Goal: Task Accomplishment & Management: Manage account settings

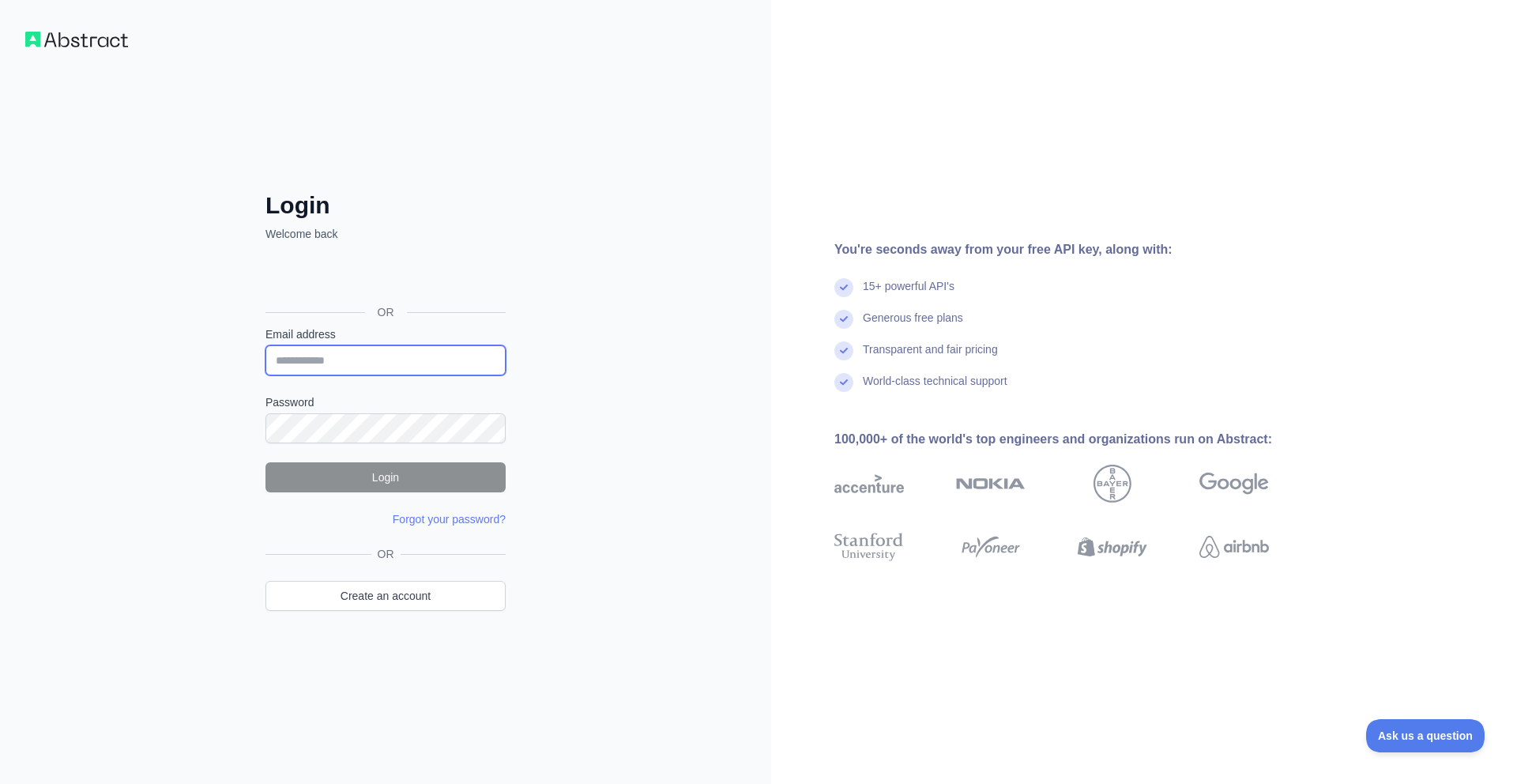
click at [389, 361] on input "Email address" at bounding box center [386, 361] width 240 height 30
type input "**********"
click at [396, 478] on button "Login" at bounding box center [386, 478] width 240 height 30
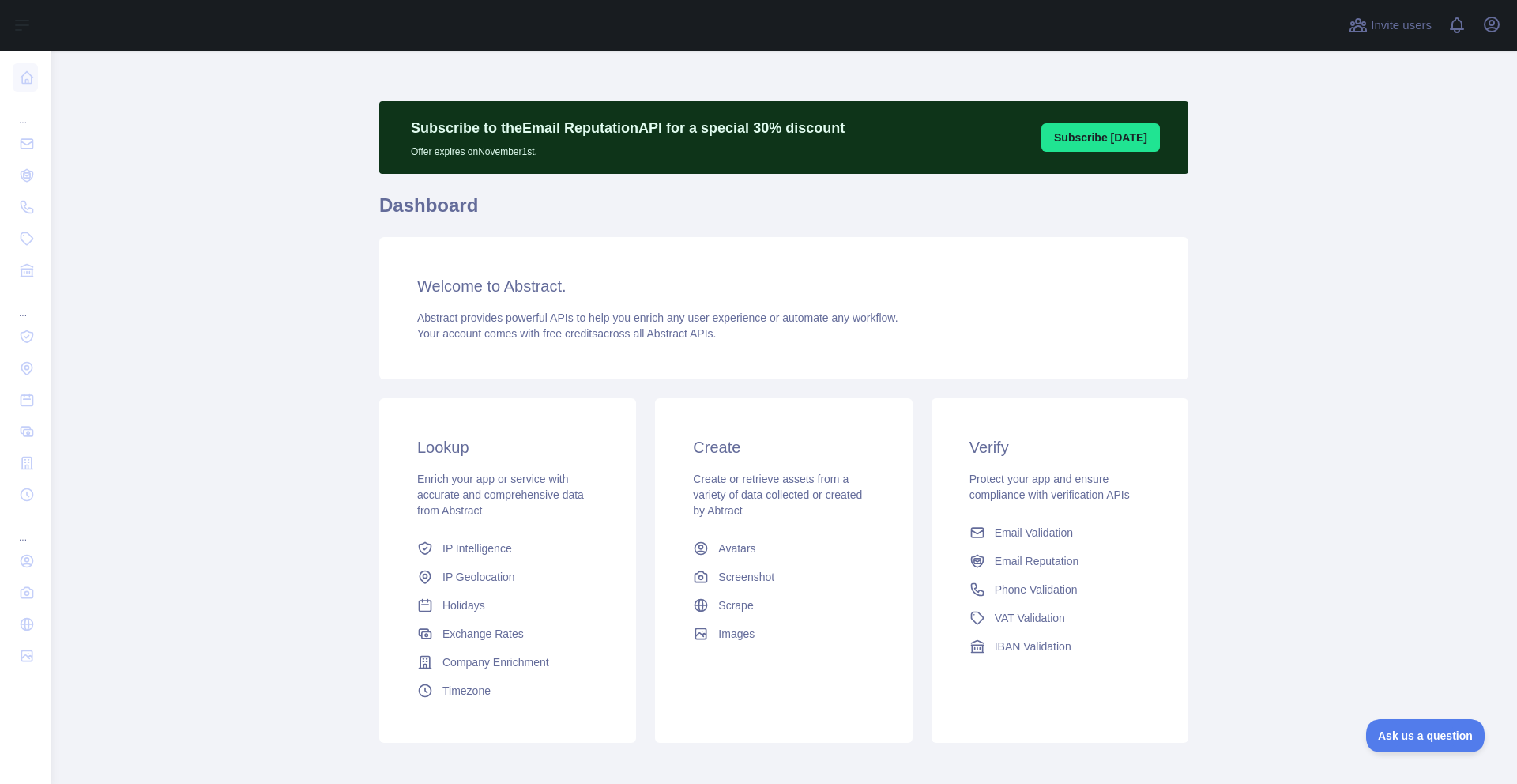
click at [266, 316] on main "Subscribe to the Email Reputation API for a special 30 % discount Offer expires…" at bounding box center [783, 417] width 1467 height 734
click at [1494, 25] on icon "button" at bounding box center [1492, 25] width 14 height 14
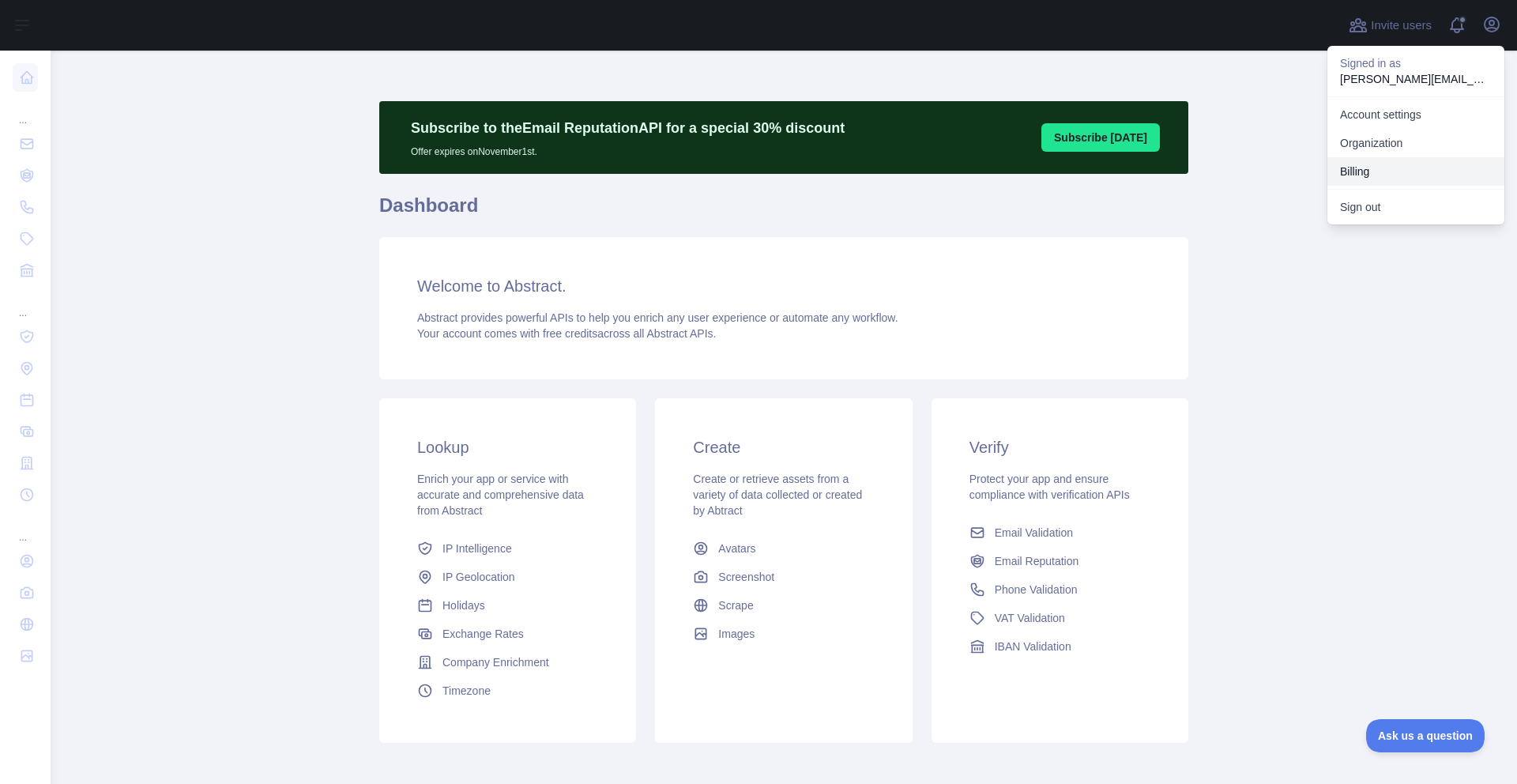
click at [1358, 168] on button "Billing" at bounding box center [1415, 172] width 177 height 29
click at [1388, 114] on link "Account settings" at bounding box center [1415, 114] width 177 height 29
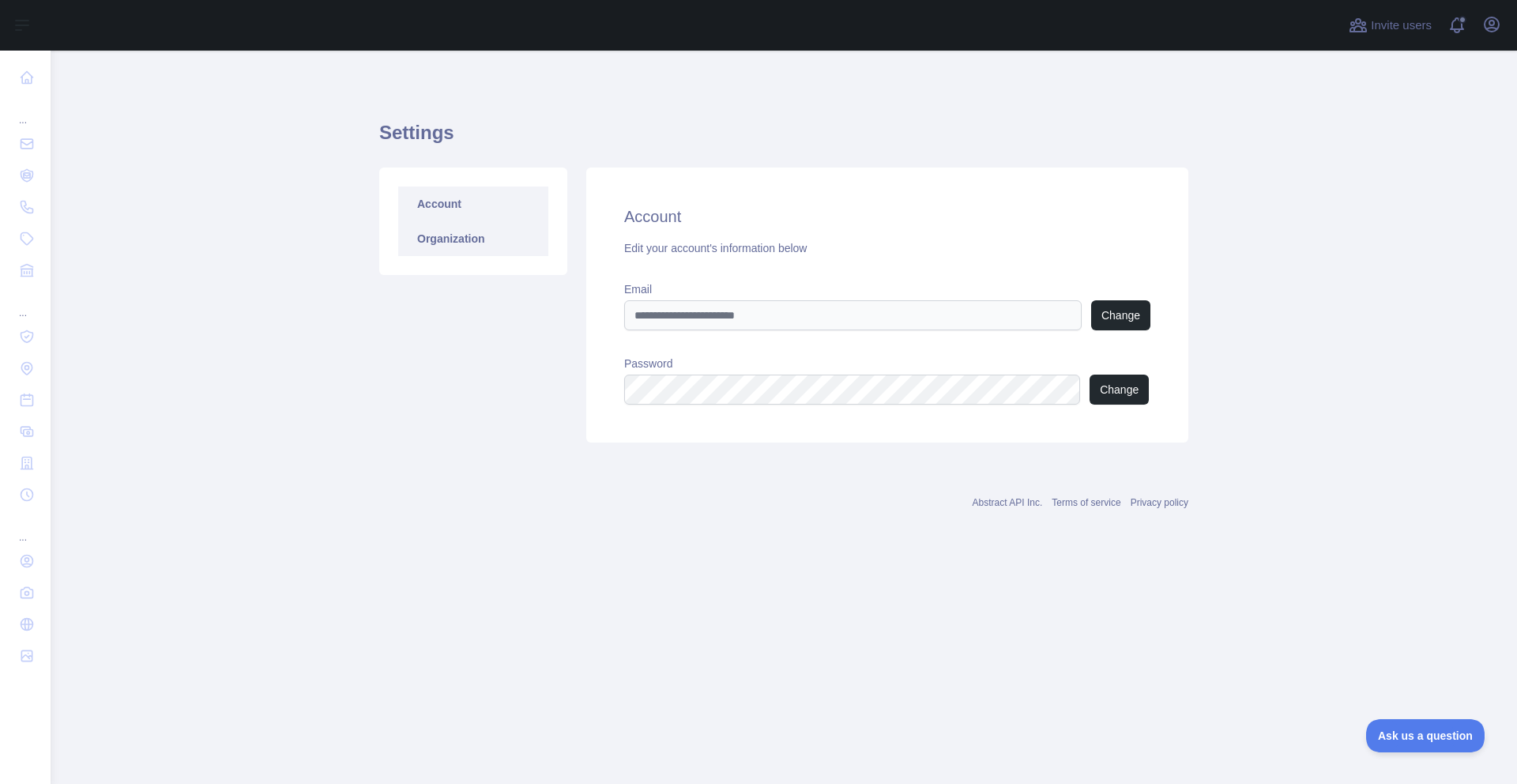
click at [454, 241] on link "Organization" at bounding box center [474, 238] width 150 height 34
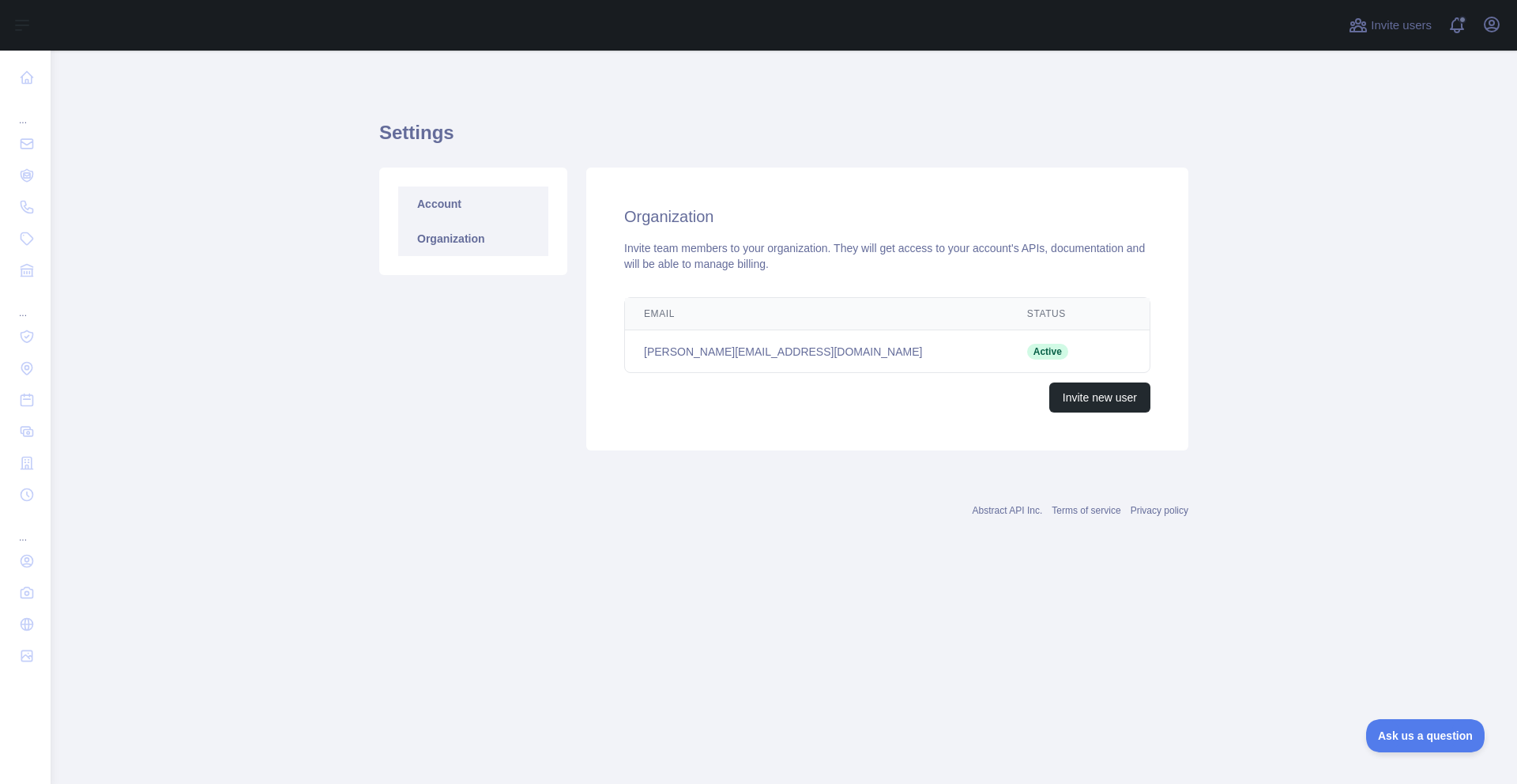
click at [436, 208] on link "Account" at bounding box center [474, 203] width 150 height 34
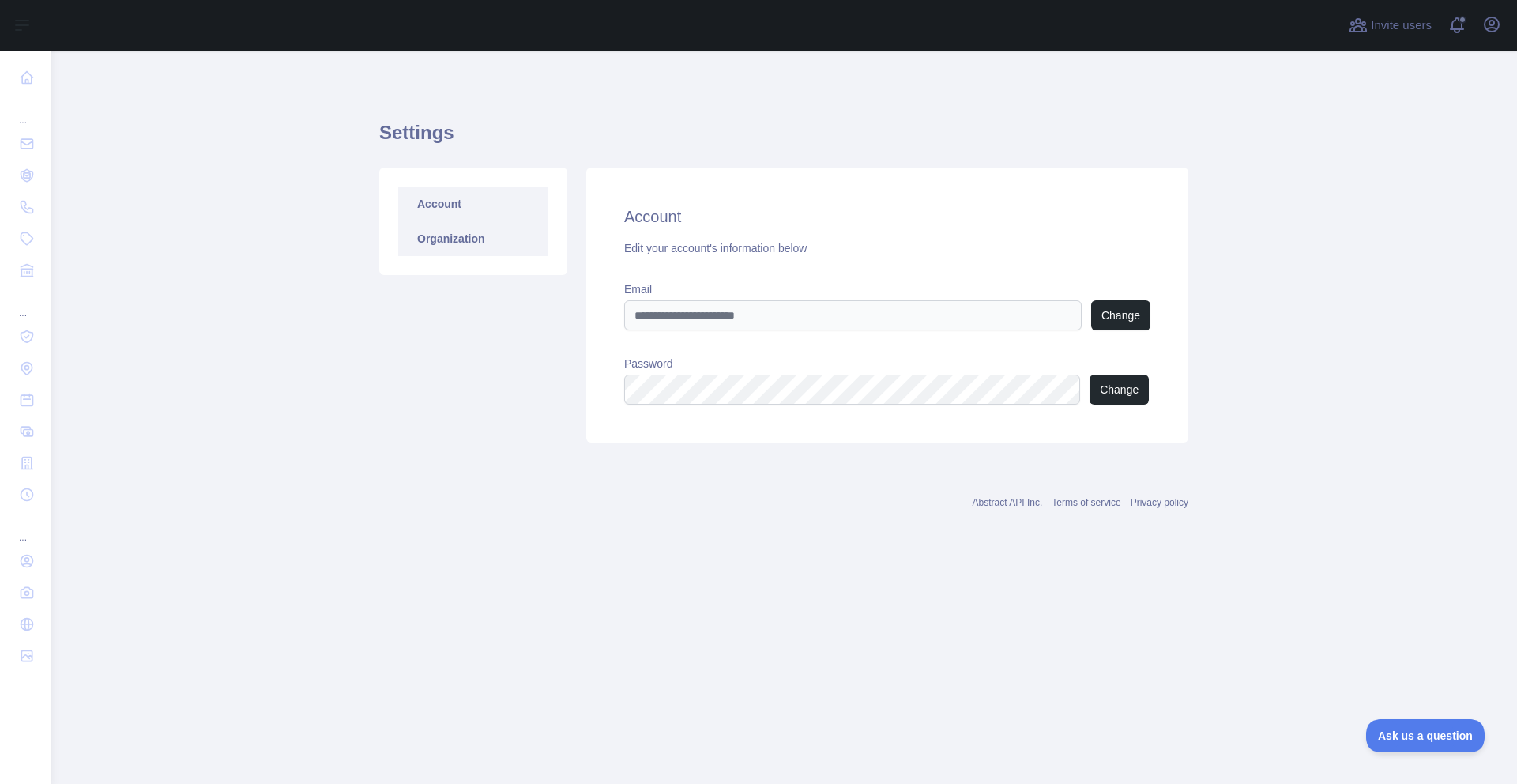
click at [445, 239] on link "Organization" at bounding box center [474, 238] width 150 height 34
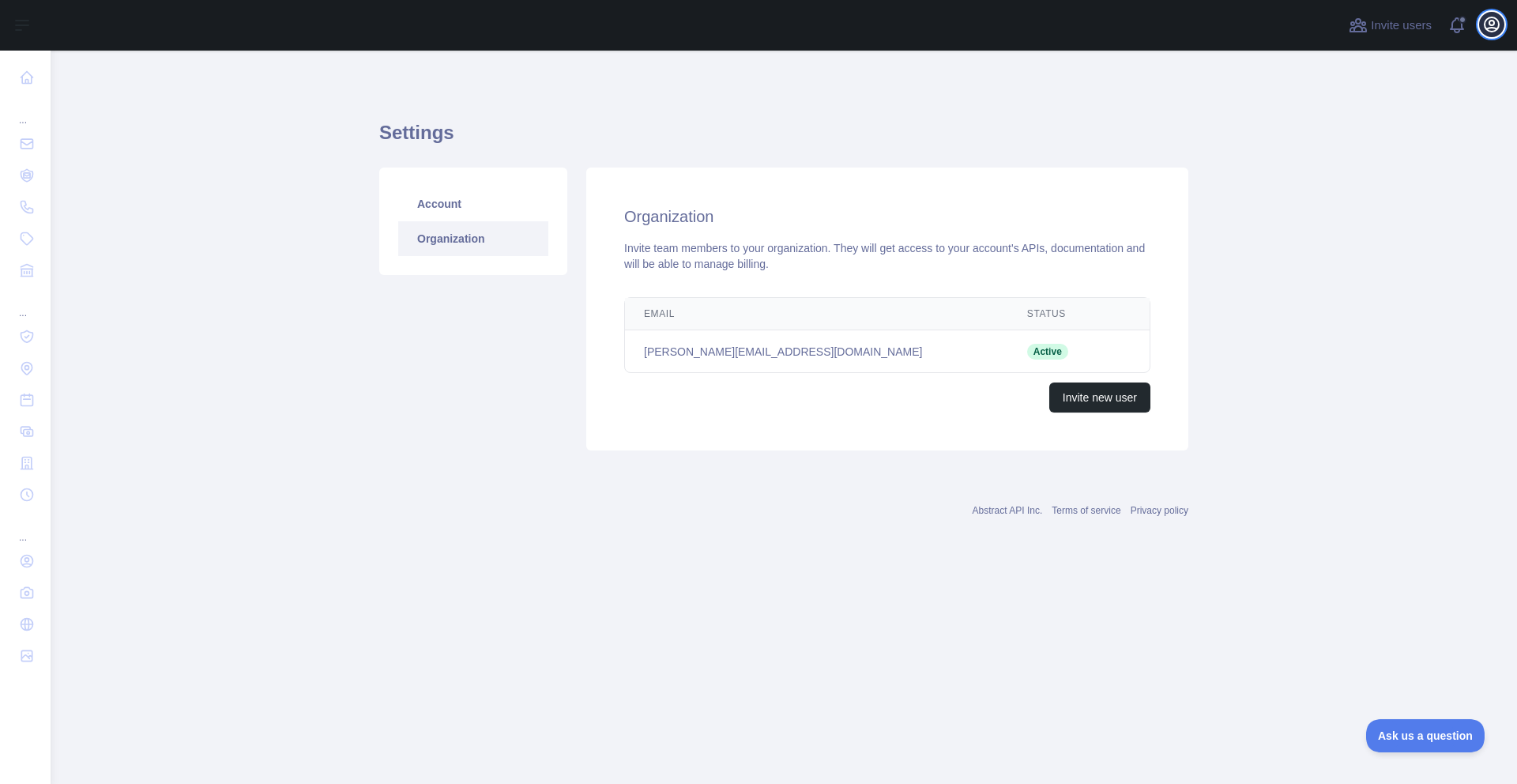
click at [1497, 26] on icon "button" at bounding box center [1492, 25] width 19 height 19
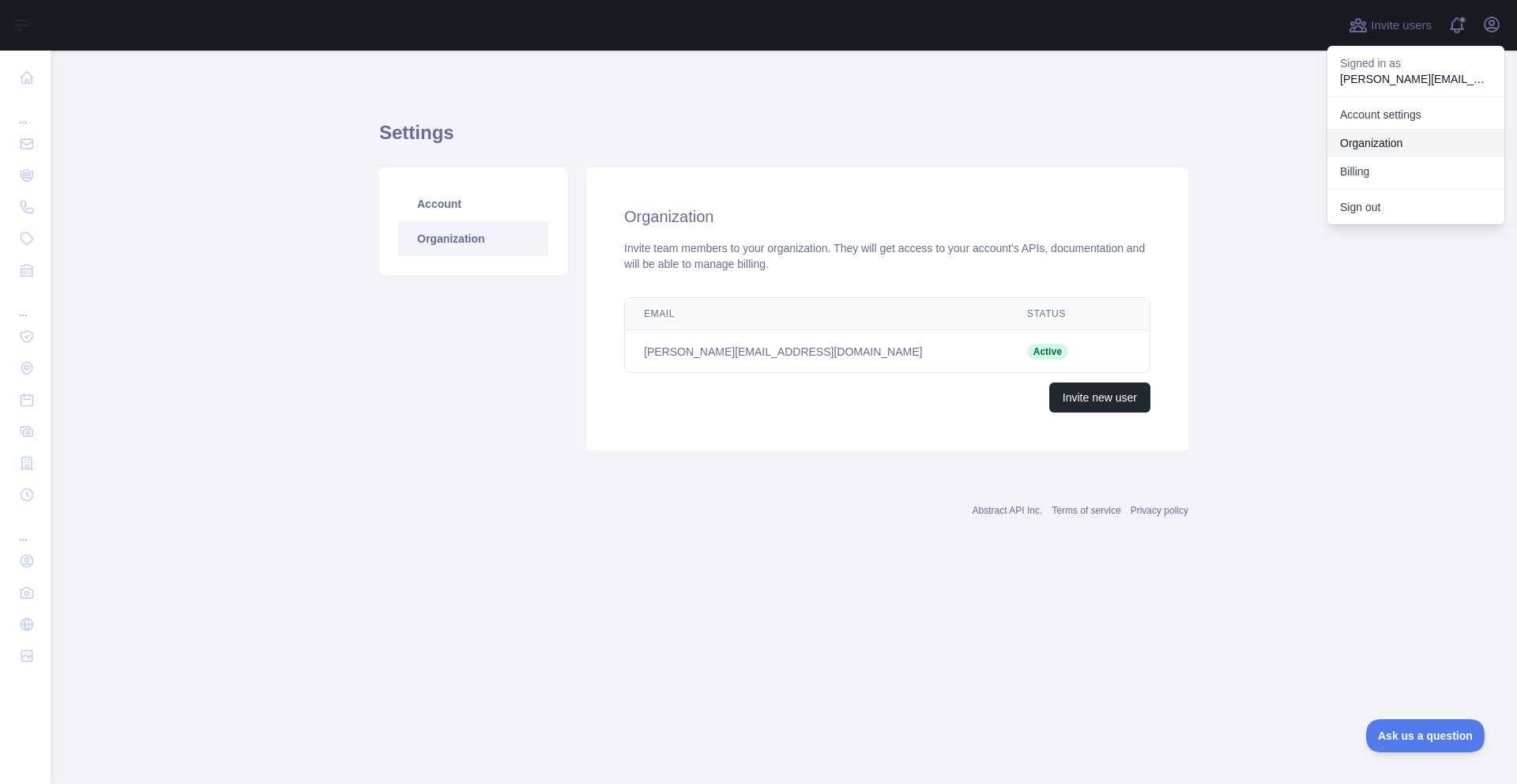
click at [1384, 141] on link "Organization" at bounding box center [1415, 143] width 177 height 29
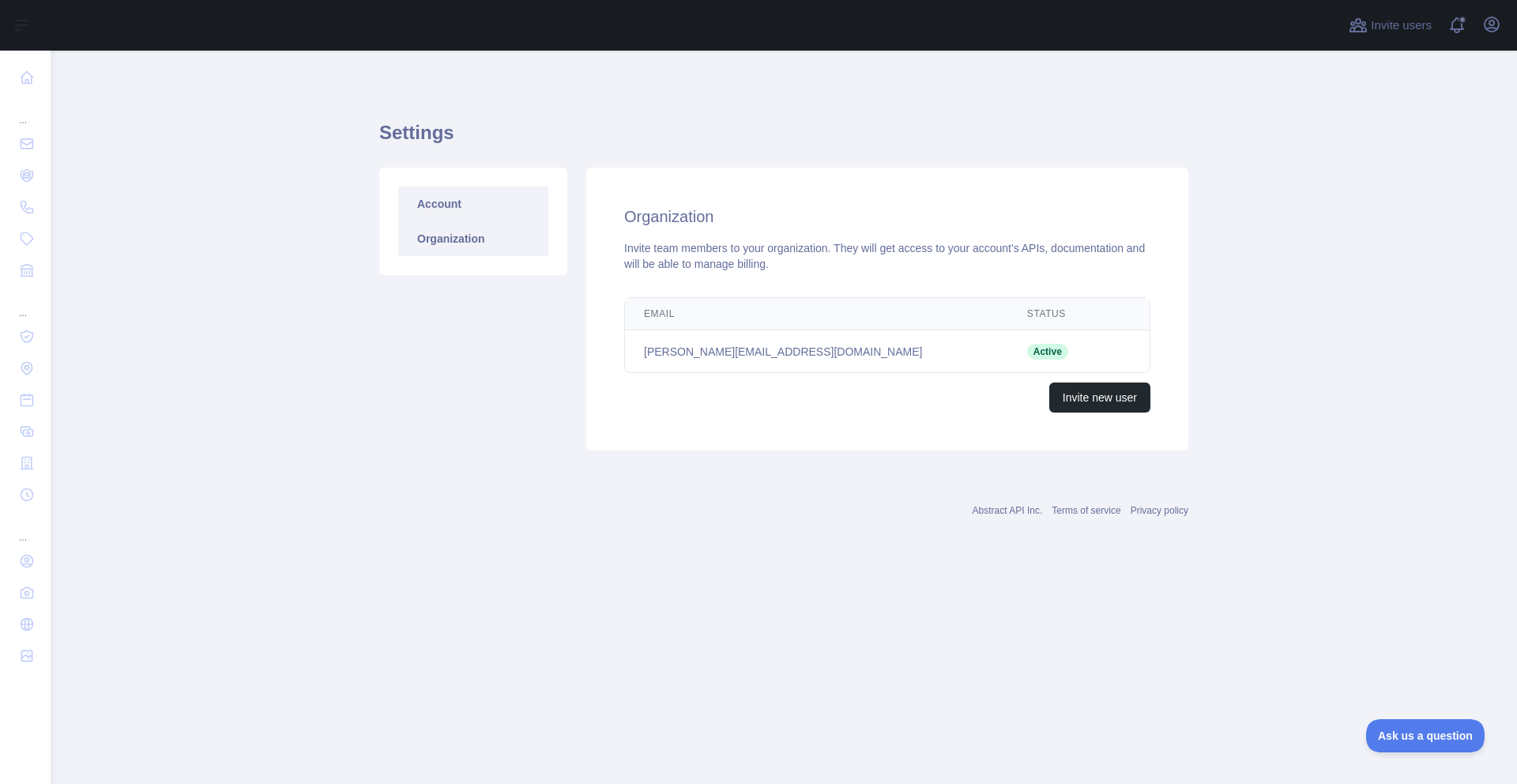
click at [449, 207] on link "Account" at bounding box center [474, 203] width 150 height 34
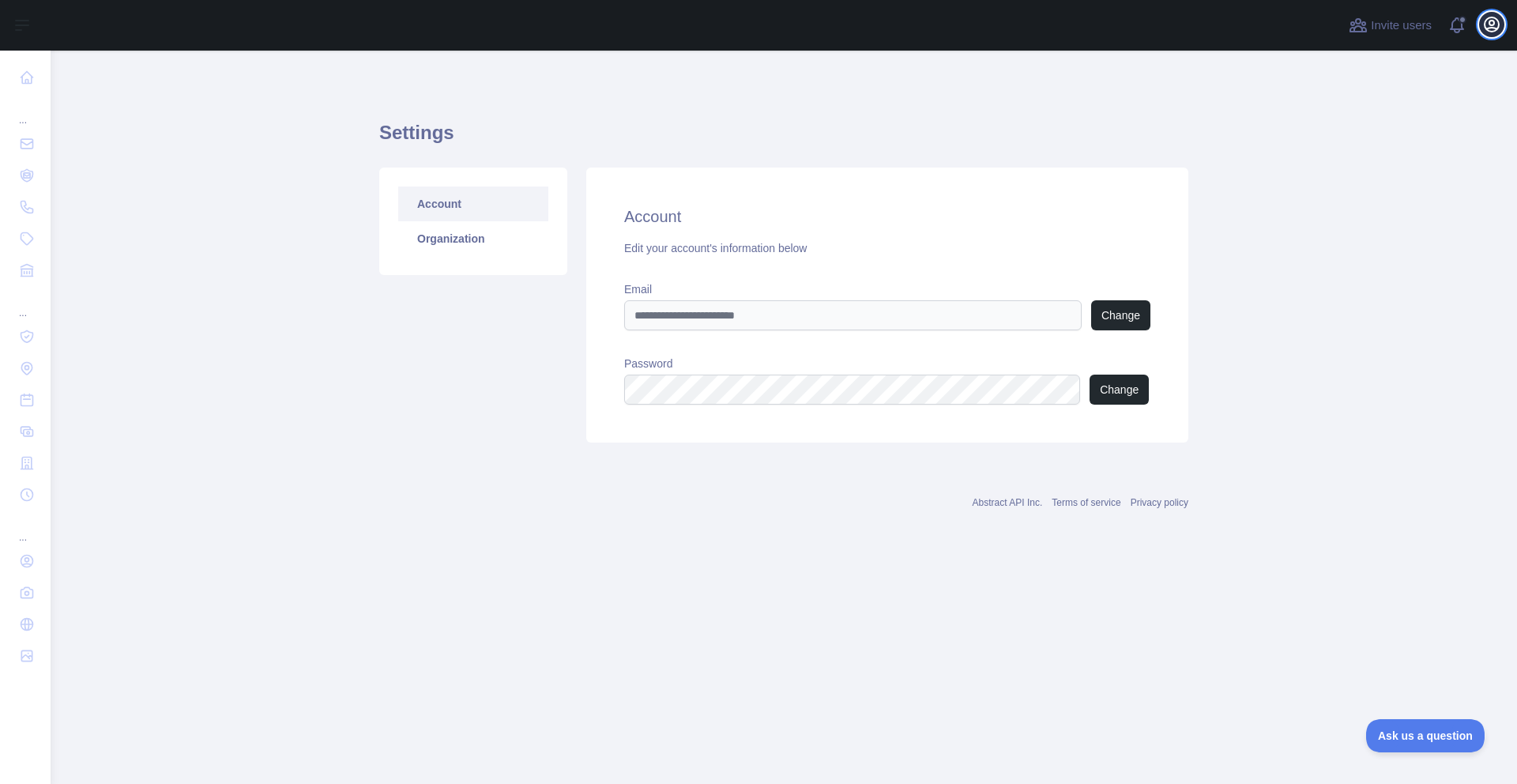
click at [1491, 26] on icon "button" at bounding box center [1492, 25] width 14 height 14
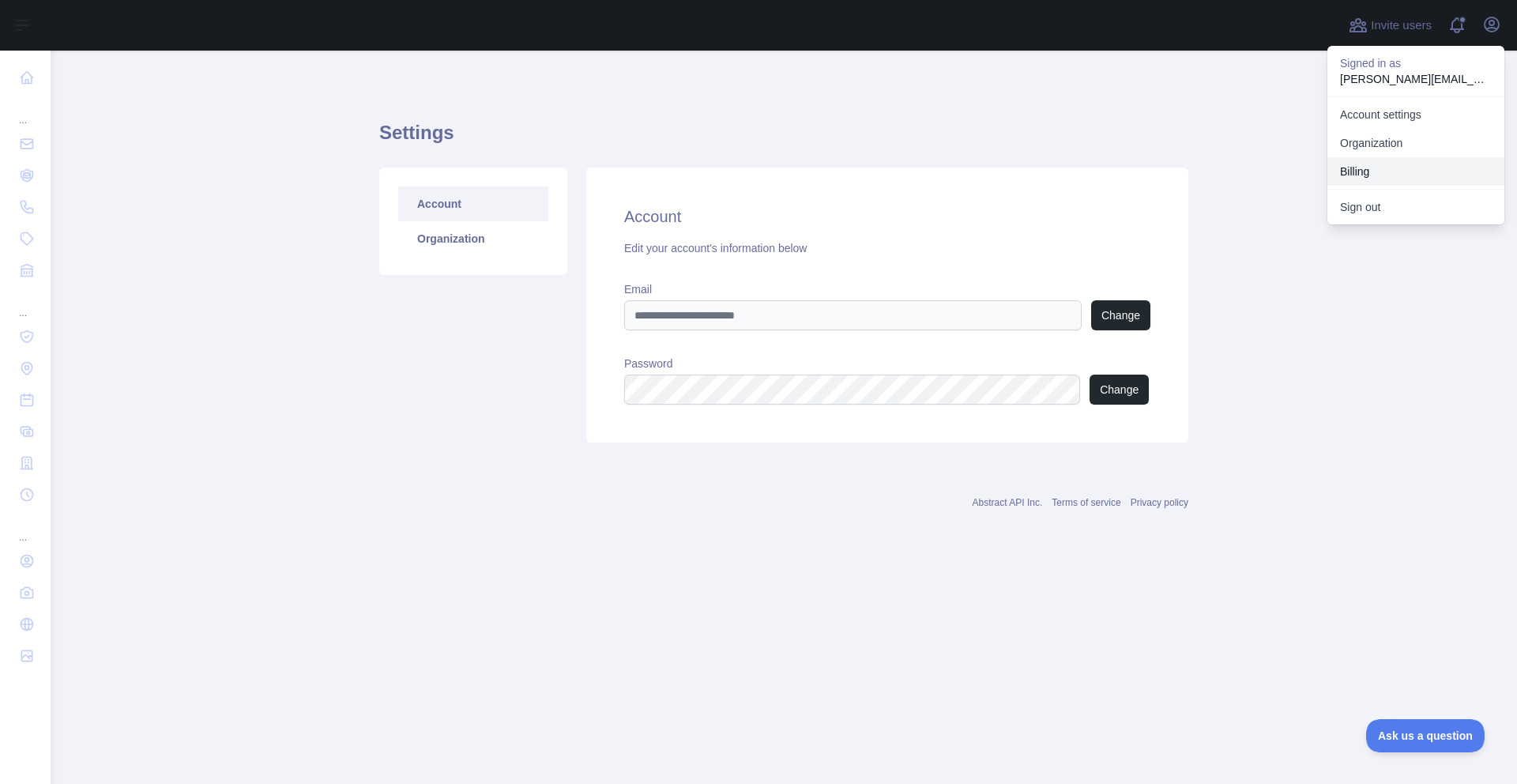
click at [1364, 168] on button "Billing" at bounding box center [1415, 172] width 177 height 29
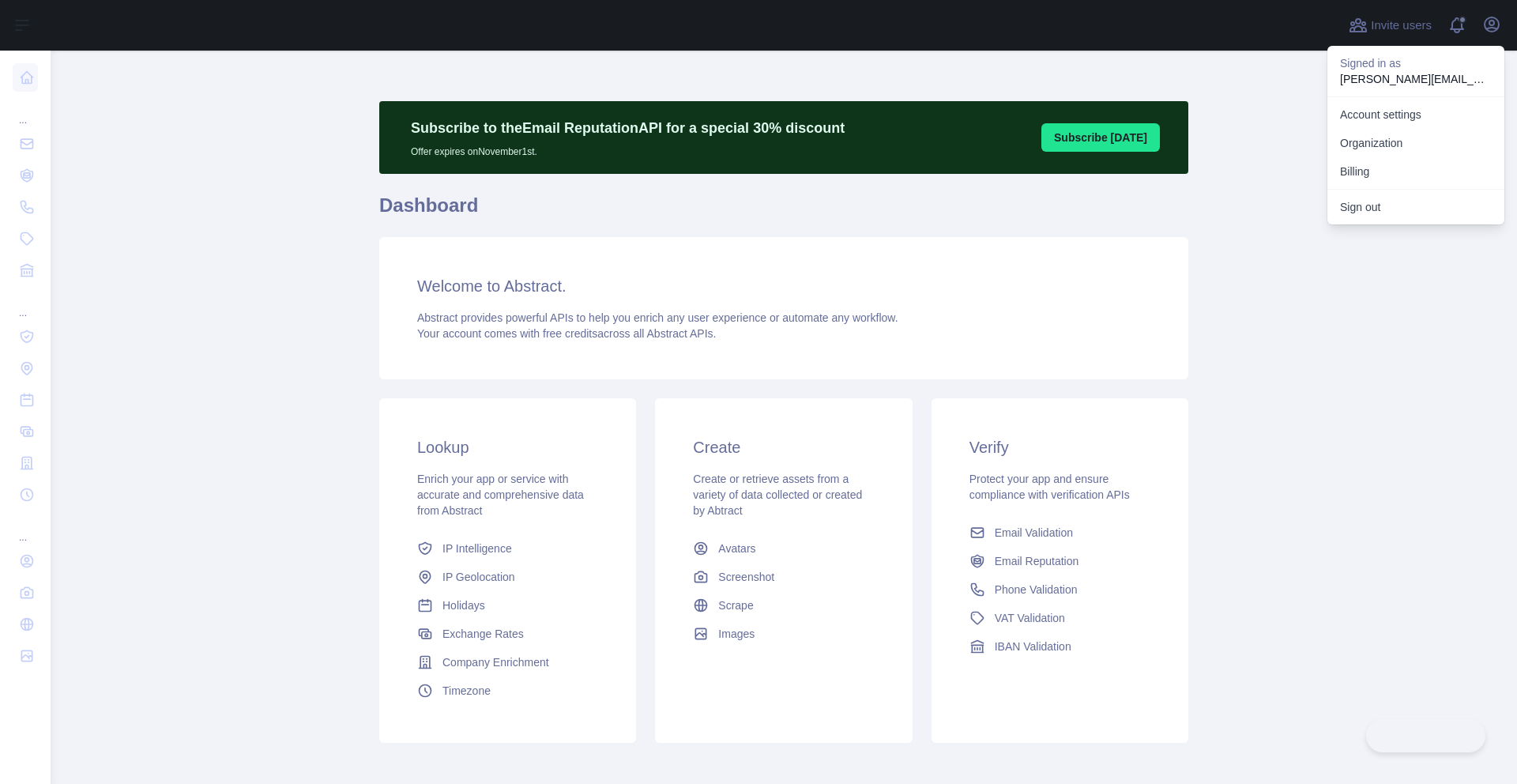
click at [1255, 165] on main "Subscribe to the Email Reputation API for a special 30 % discount Offer expires…" at bounding box center [783, 417] width 1467 height 734
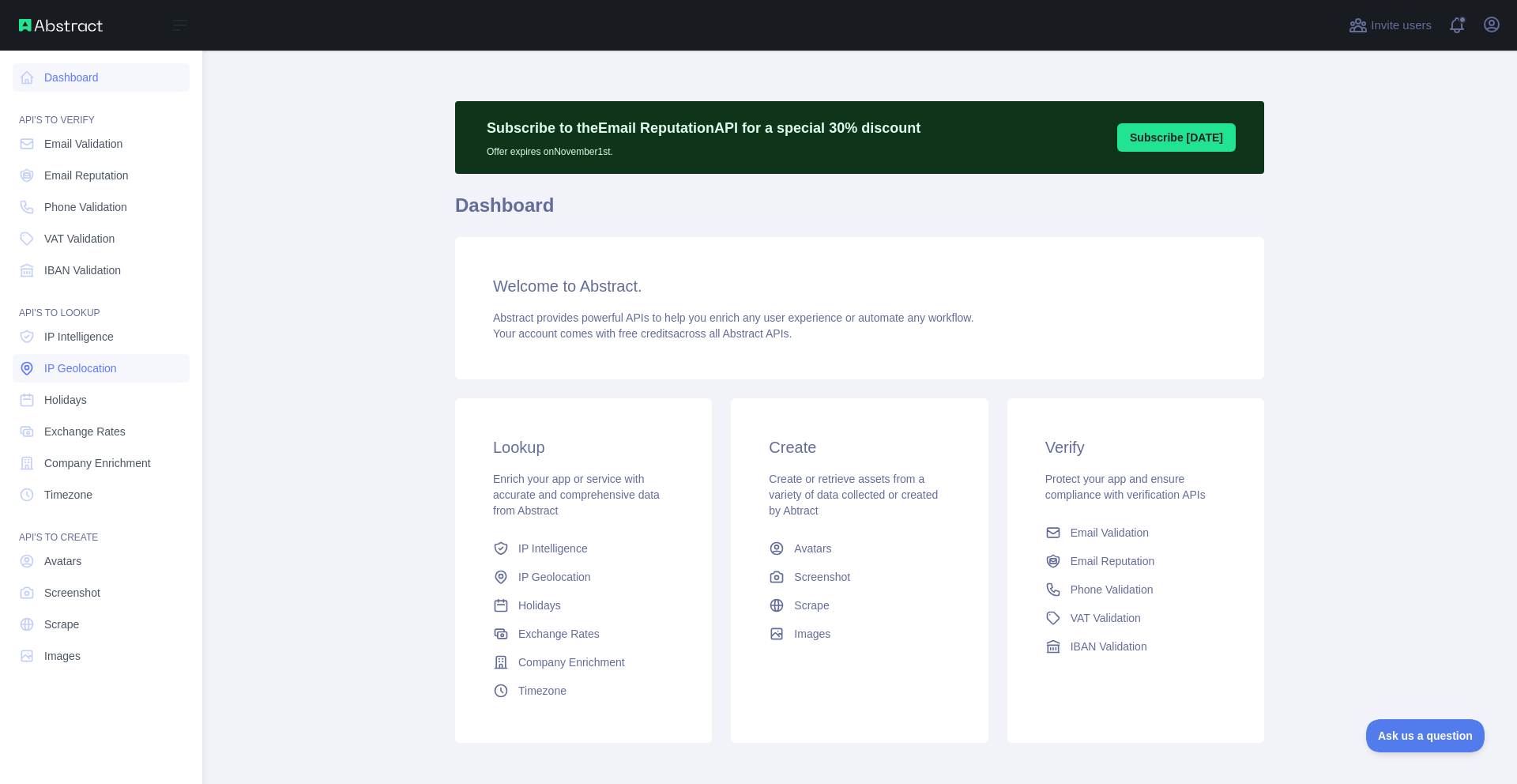
click at [59, 369] on span "IP Geolocation" at bounding box center [80, 368] width 73 height 16
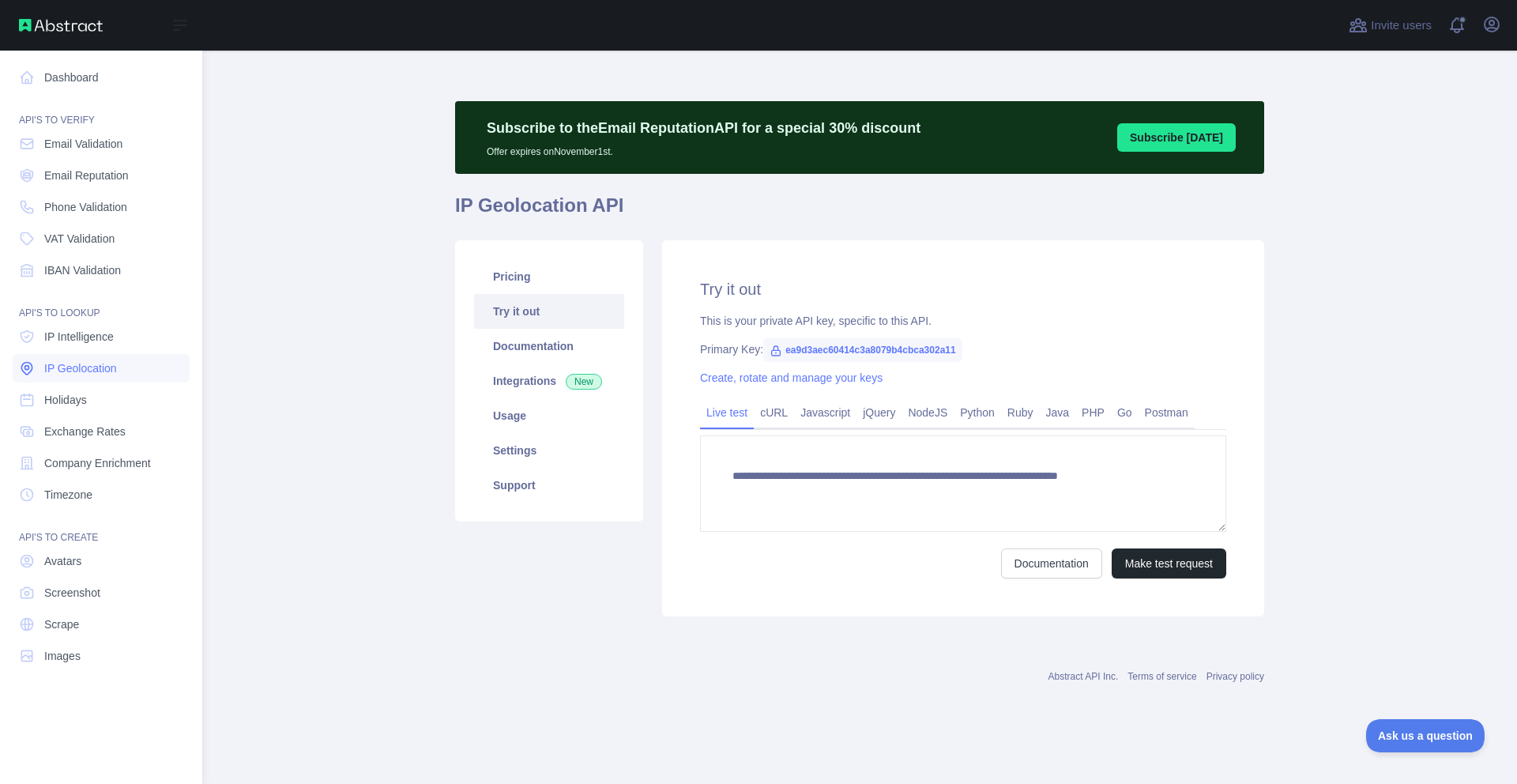
type textarea "**********"
click at [63, 558] on span "Avatars" at bounding box center [62, 561] width 37 height 16
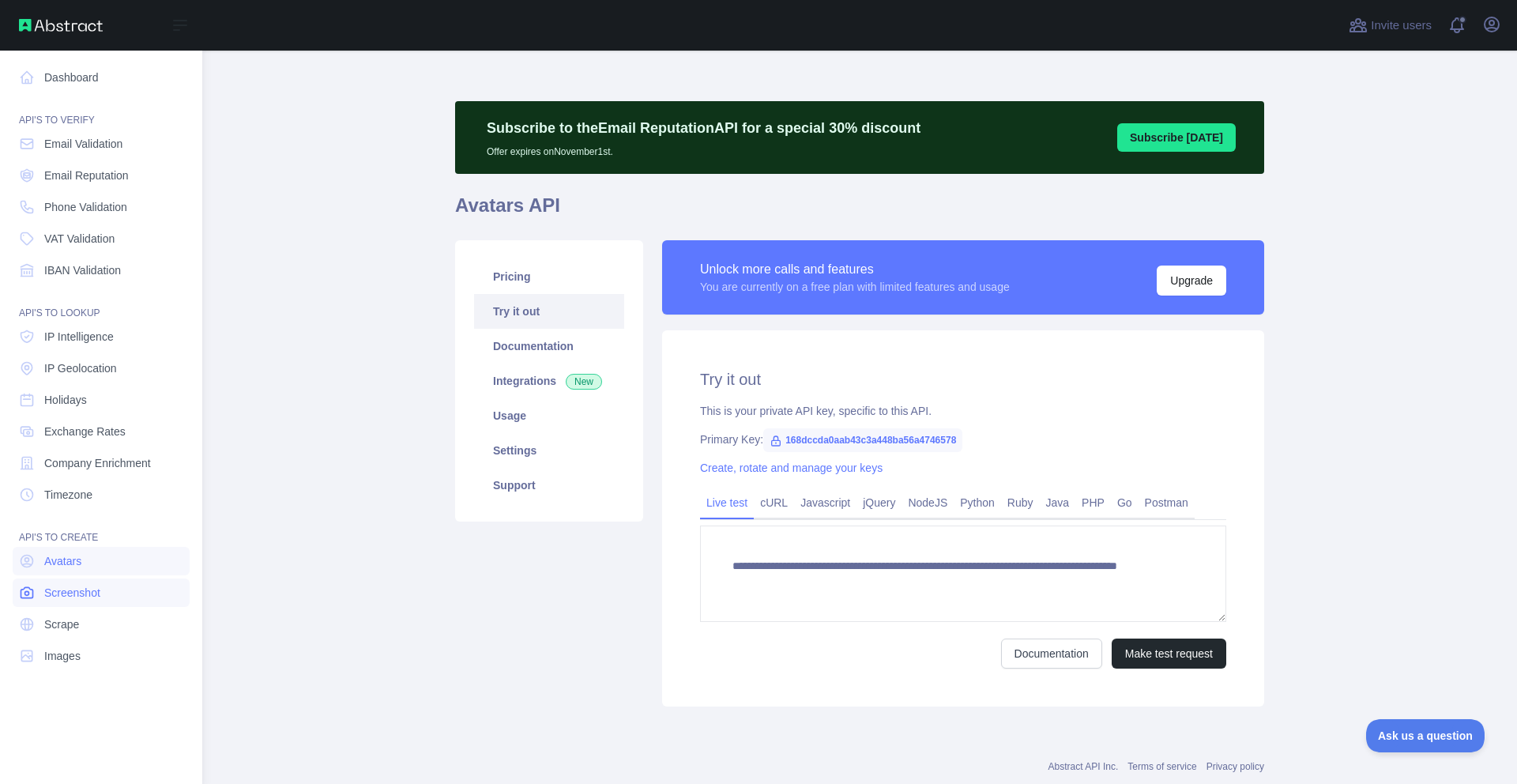
click at [60, 598] on span "Screenshot" at bounding box center [72, 593] width 56 height 16
click at [56, 334] on span "IP Intelligence" at bounding box center [78, 337] width 70 height 16
click at [59, 364] on span "IP Geolocation" at bounding box center [80, 368] width 73 height 16
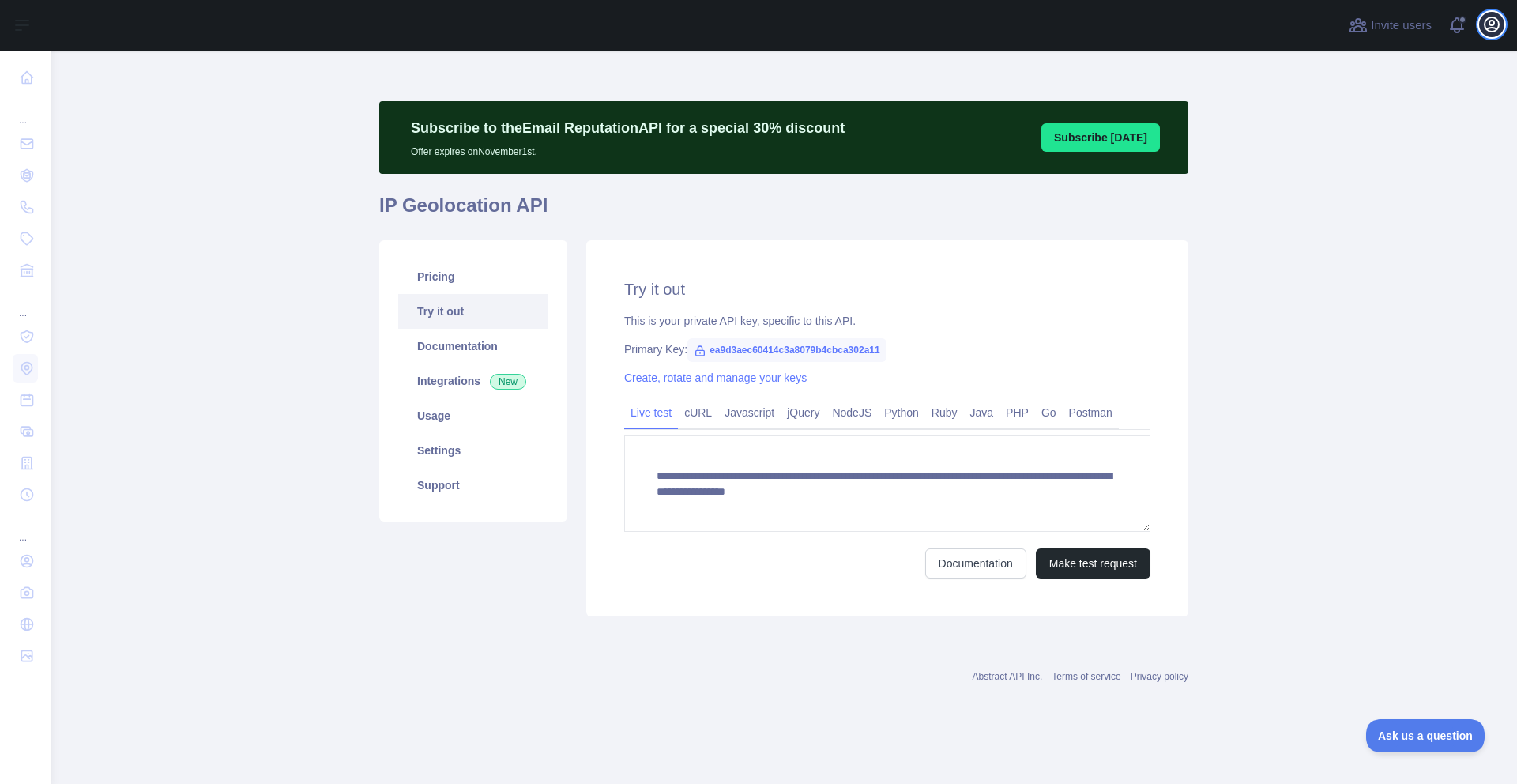
click at [1489, 23] on icon "button" at bounding box center [1492, 25] width 14 height 14
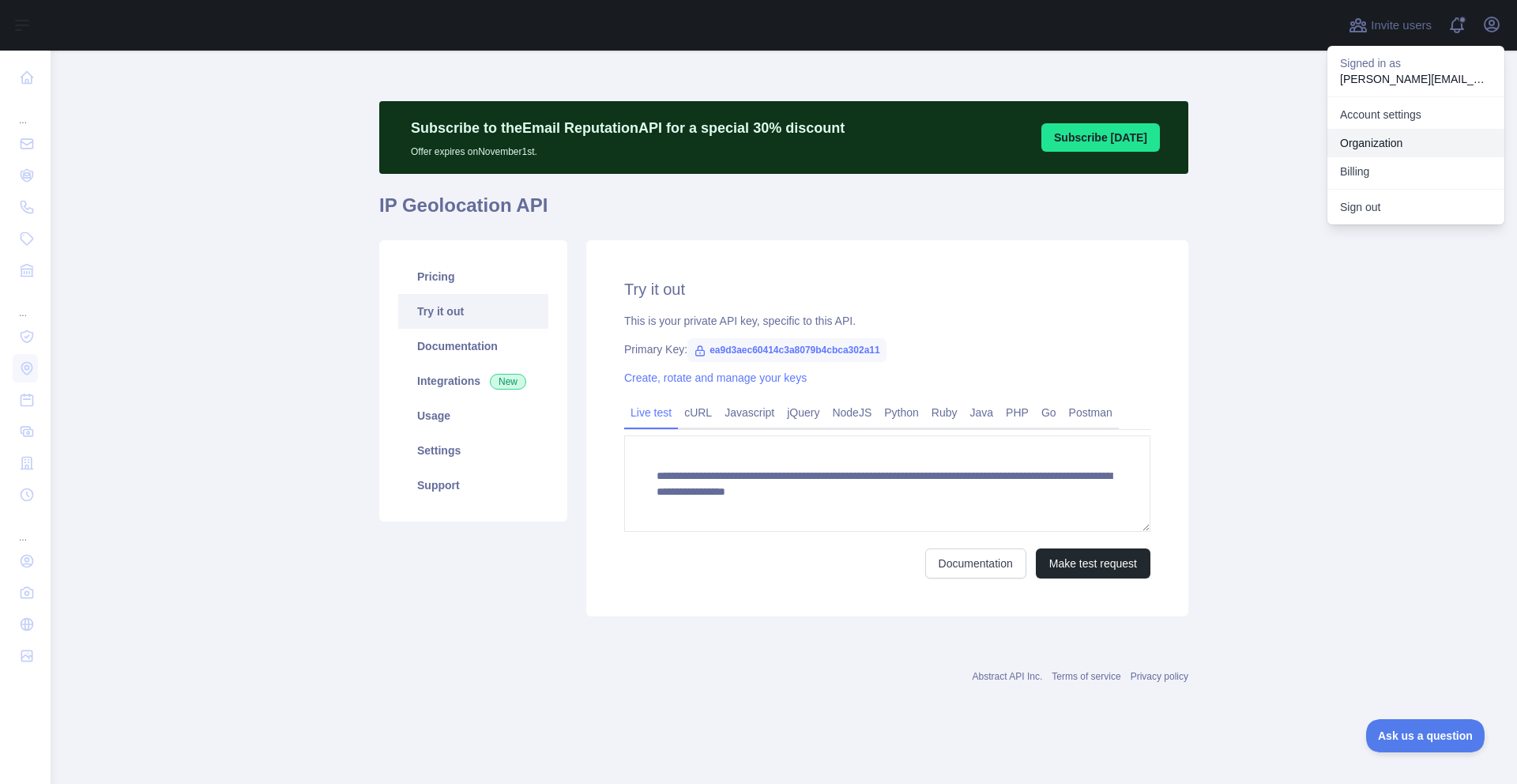
click at [1363, 142] on link "Organization" at bounding box center [1415, 143] width 177 height 29
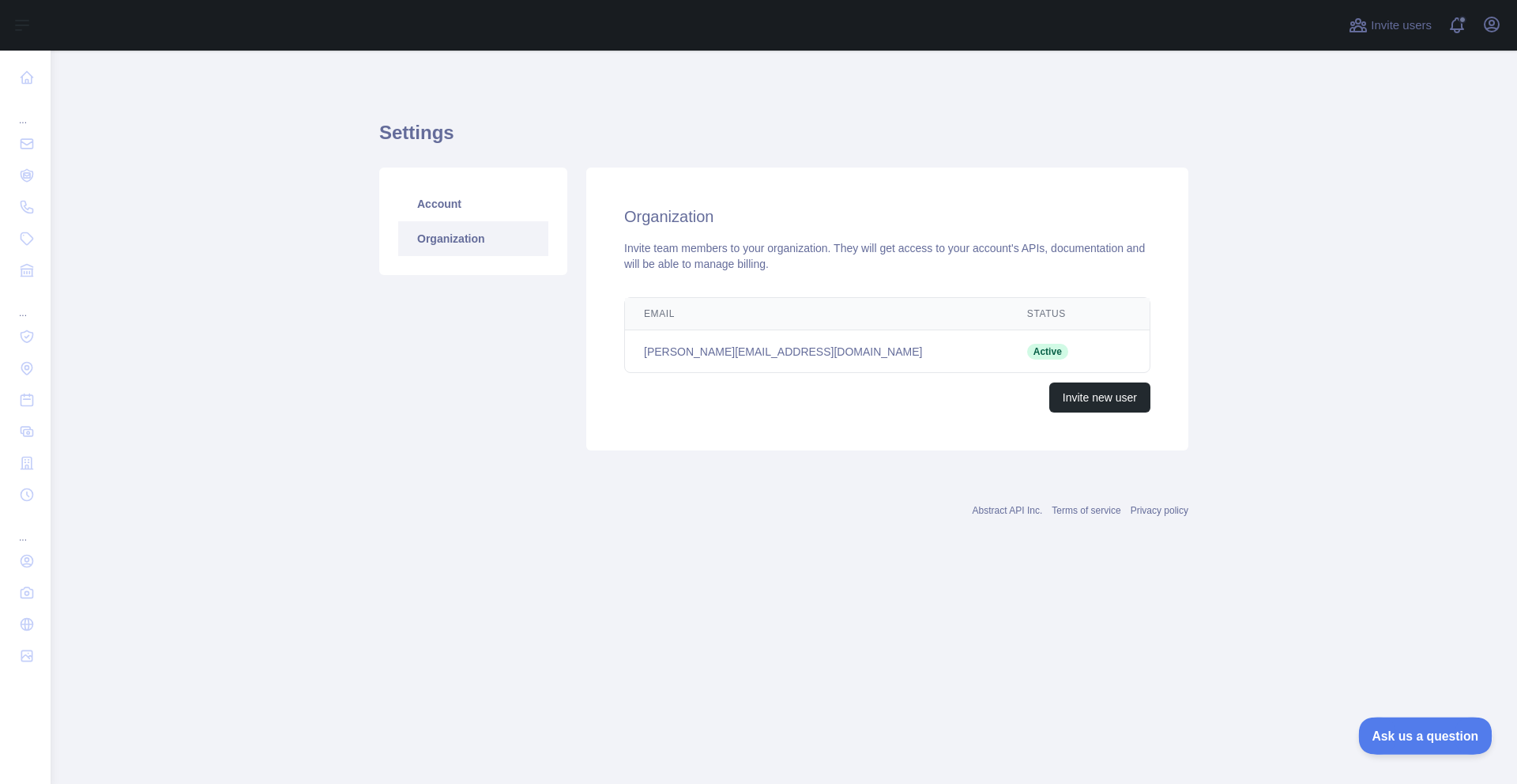
click at [1394, 737] on span "Ask us a question" at bounding box center [1418, 734] width 118 height 11
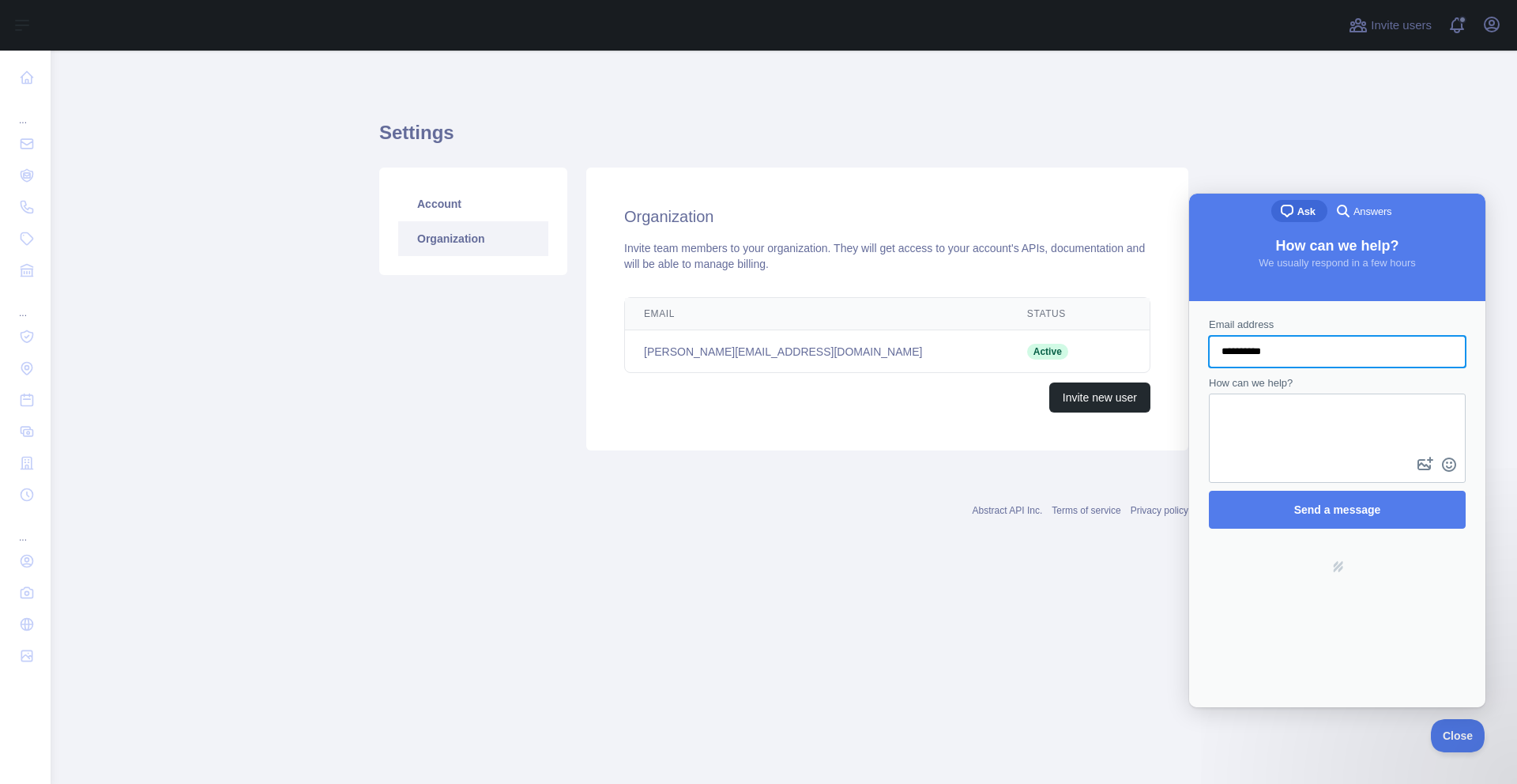
type input "**********"
click at [1299, 409] on textarea "How can we help?" at bounding box center [1337, 424] width 254 height 58
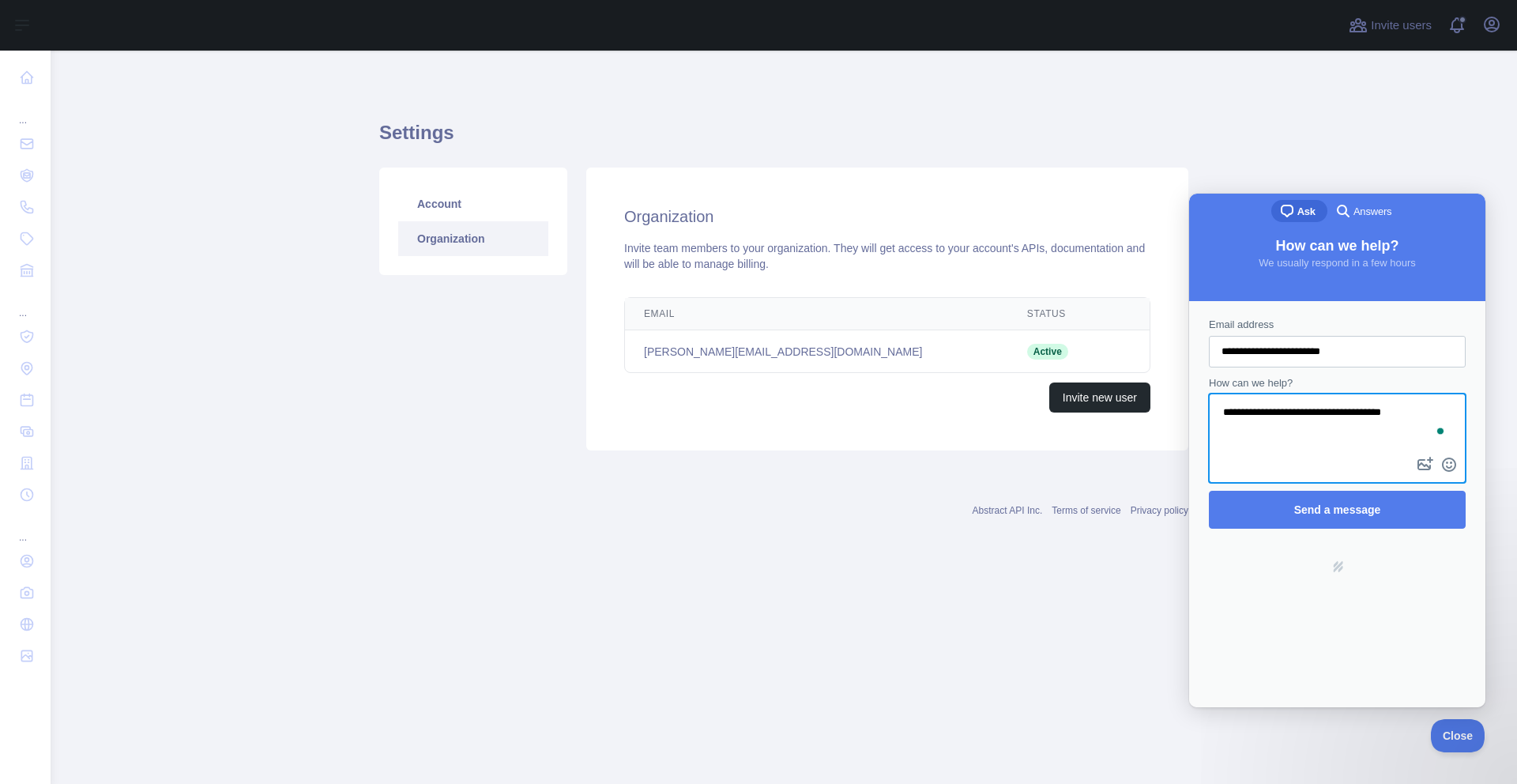
click at [1324, 412] on textarea "**********" at bounding box center [1337, 424] width 254 height 58
type textarea "**********"
click at [1491, 26] on icon "button" at bounding box center [1492, 25] width 19 height 19
click at [1416, 414] on textarea "**********" at bounding box center [1337, 424] width 254 height 58
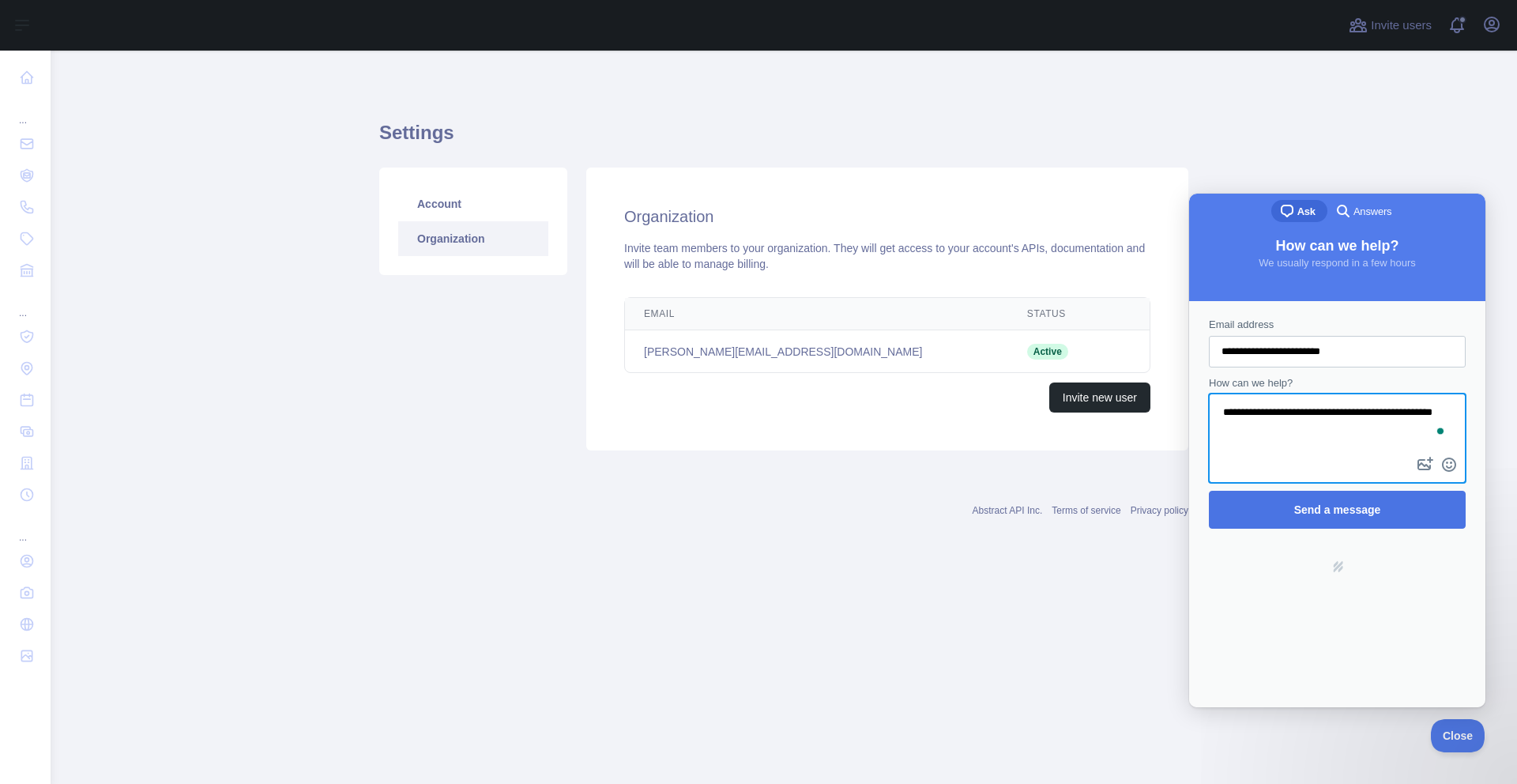
type textarea "**********"
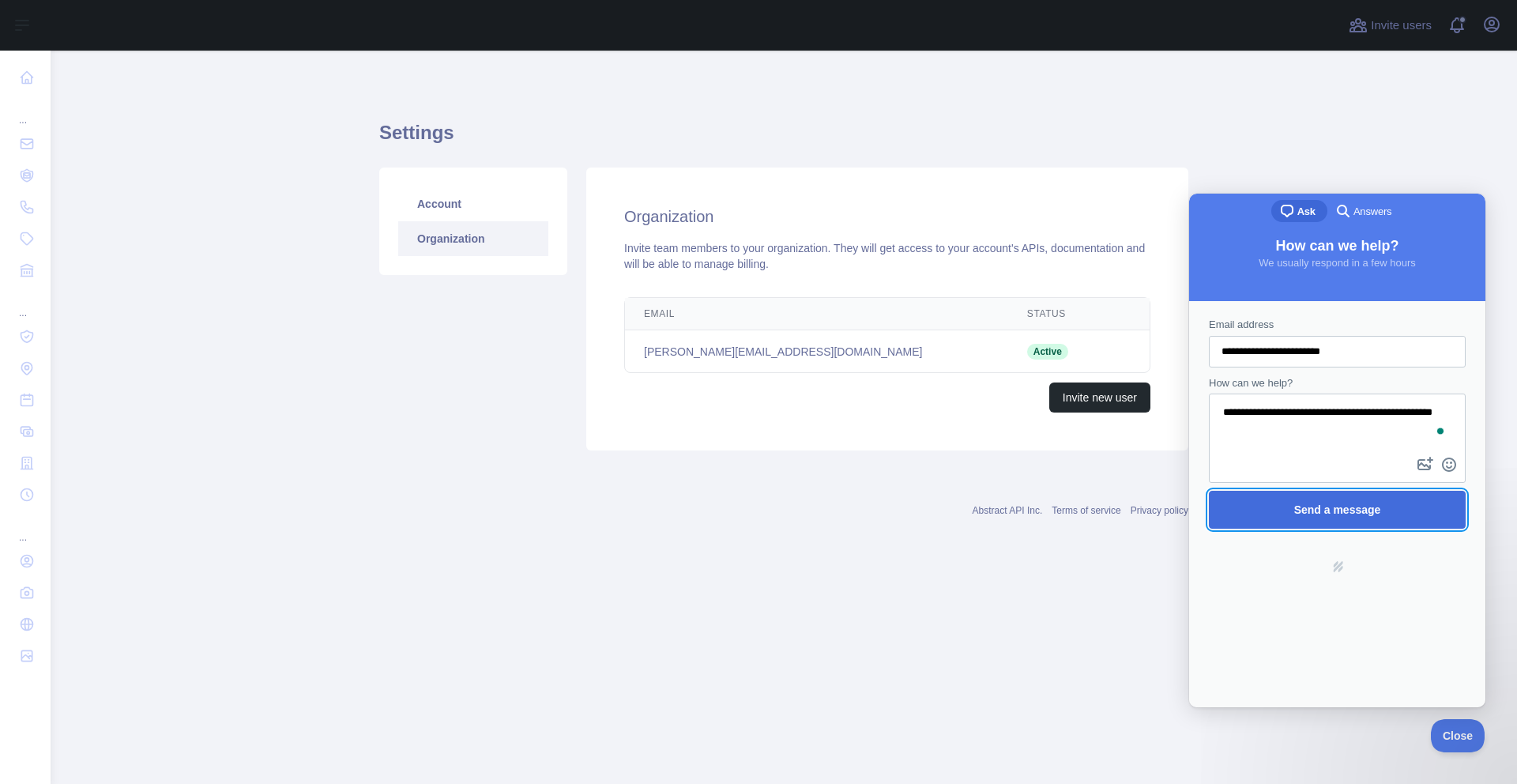
click at [1347, 514] on span "Send a message" at bounding box center [1338, 510] width 87 height 13
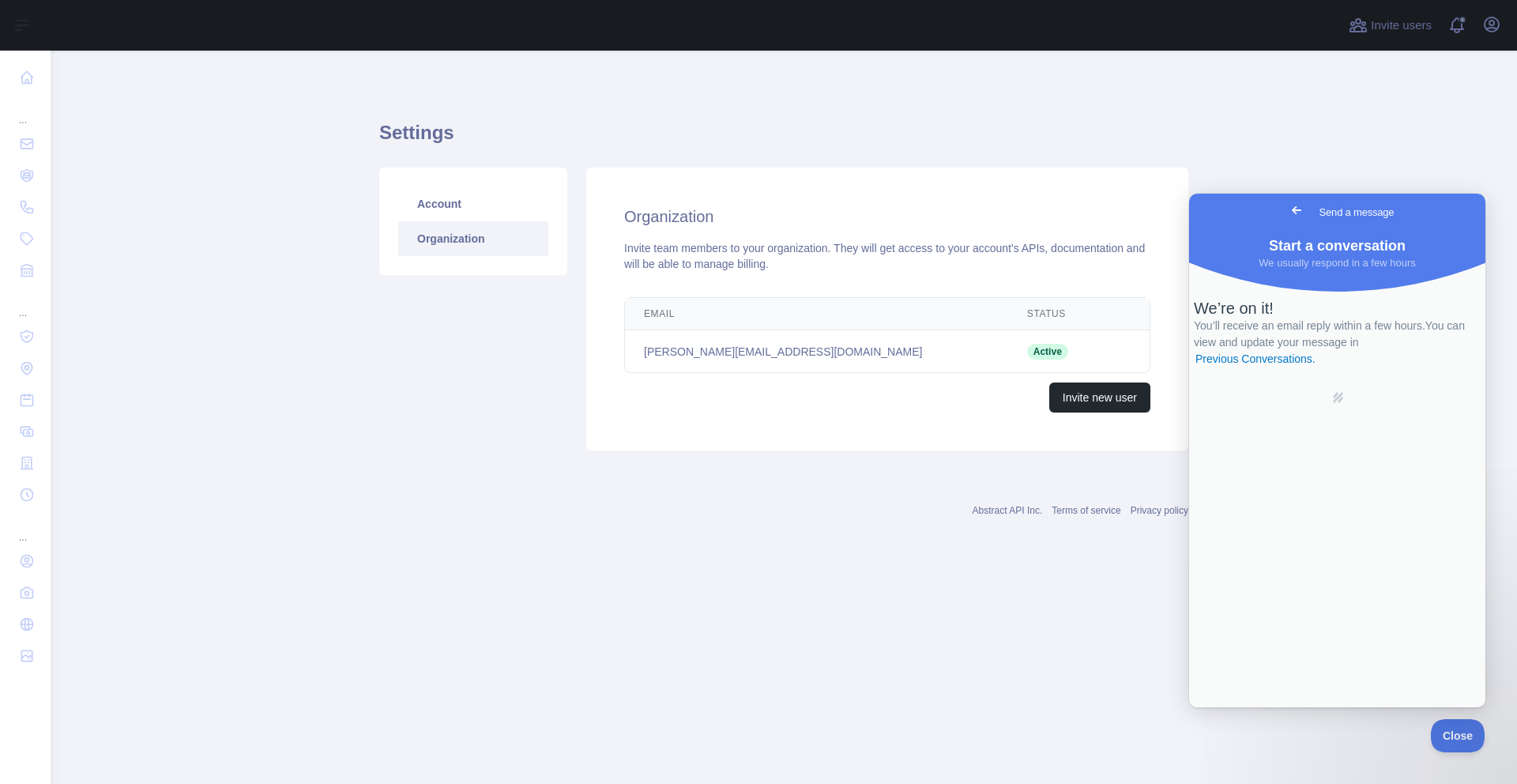
click at [644, 121] on h1 "Settings" at bounding box center [783, 138] width 809 height 38
click at [269, 304] on main "Settings Account Organization Organization Invite team members to your organiza…" at bounding box center [783, 417] width 1467 height 734
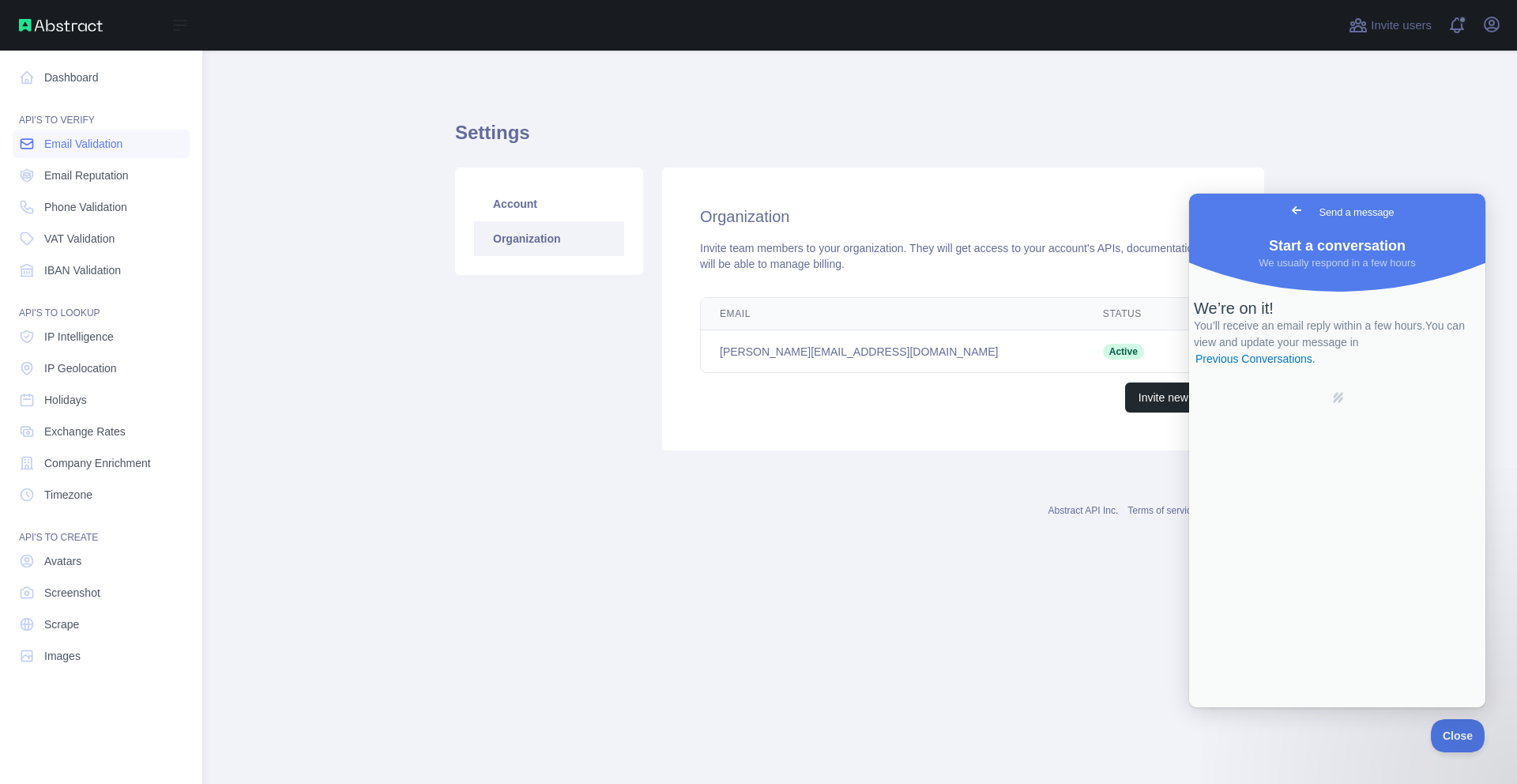
click at [80, 146] on span "Email Validation" at bounding box center [83, 144] width 78 height 16
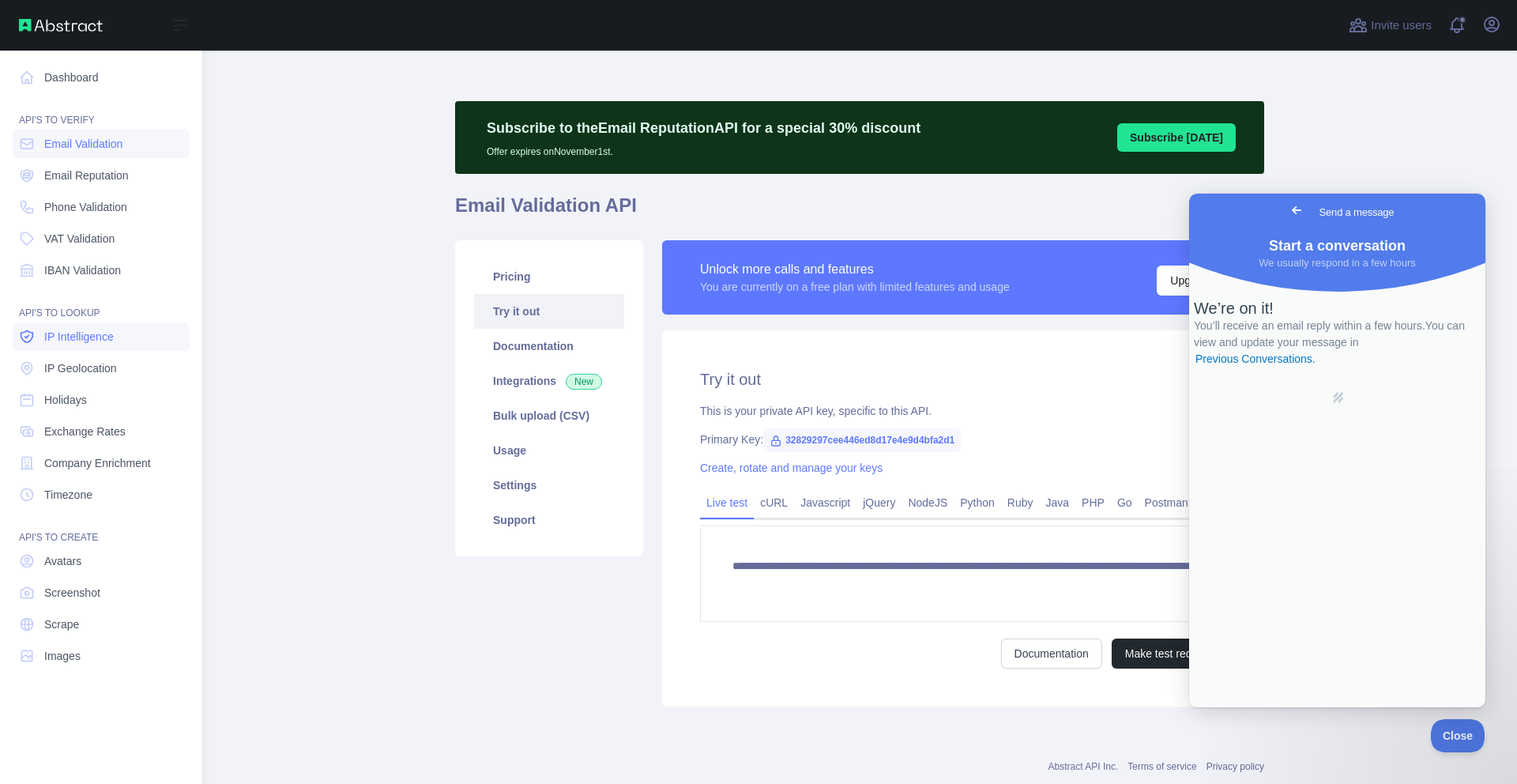
click at [50, 334] on span "IP Intelligence" at bounding box center [78, 337] width 70 height 16
click at [50, 371] on span "IP Geolocation" at bounding box center [80, 368] width 73 height 16
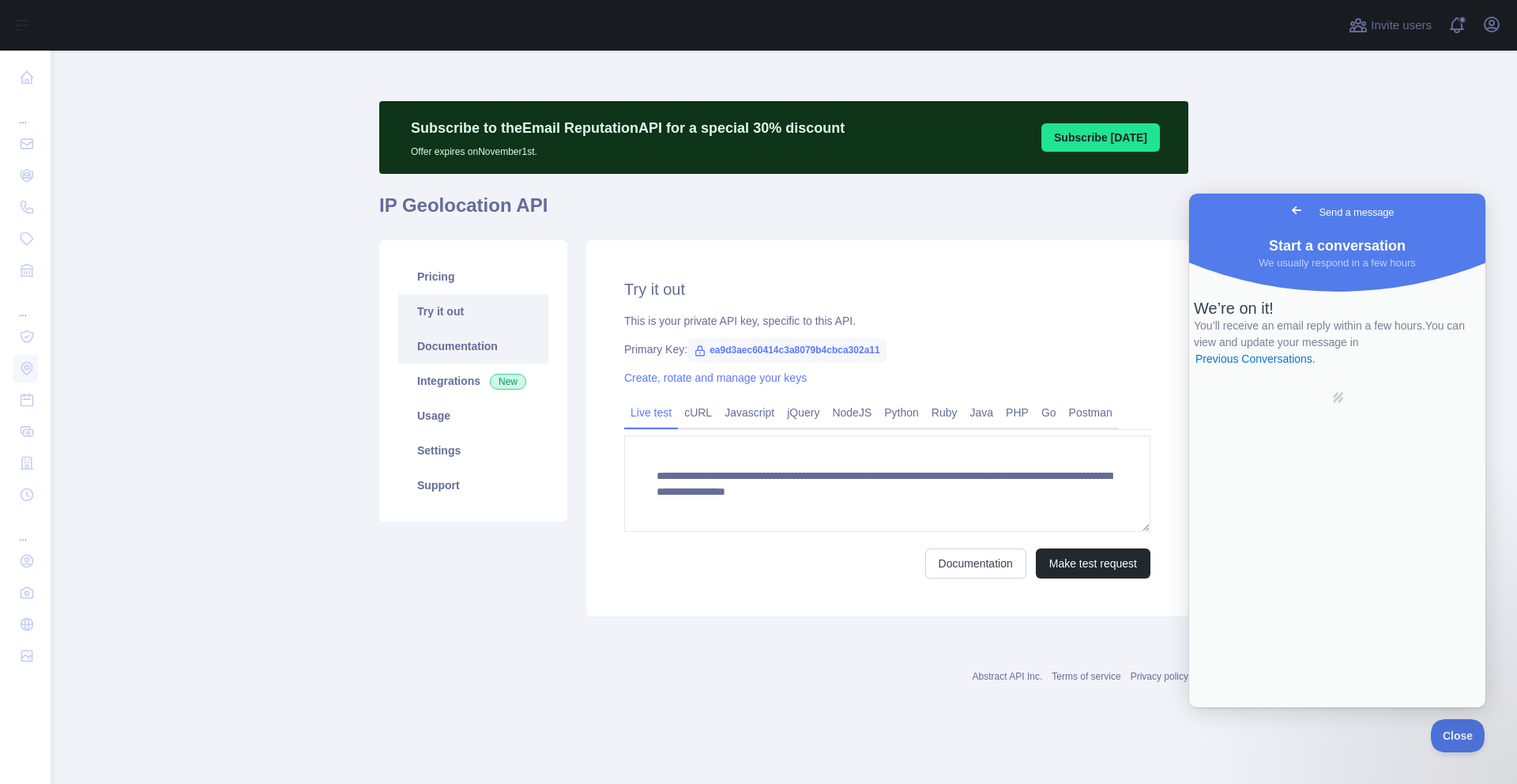
click at [454, 342] on link "Documentation" at bounding box center [474, 346] width 150 height 34
click at [432, 418] on link "Usage" at bounding box center [474, 415] width 150 height 34
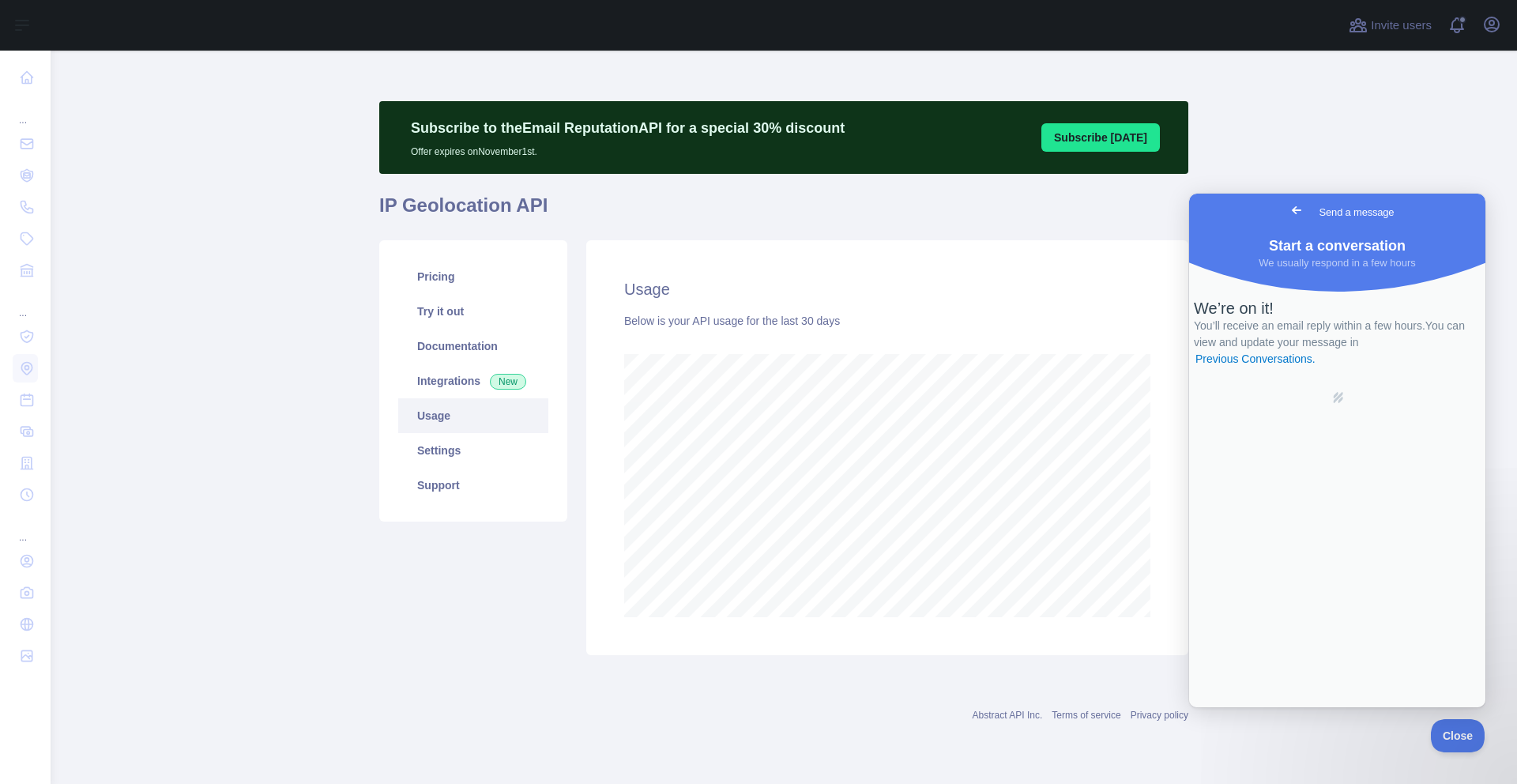
scroll to position [734, 1467]
click at [432, 450] on link "Settings" at bounding box center [474, 450] width 150 height 34
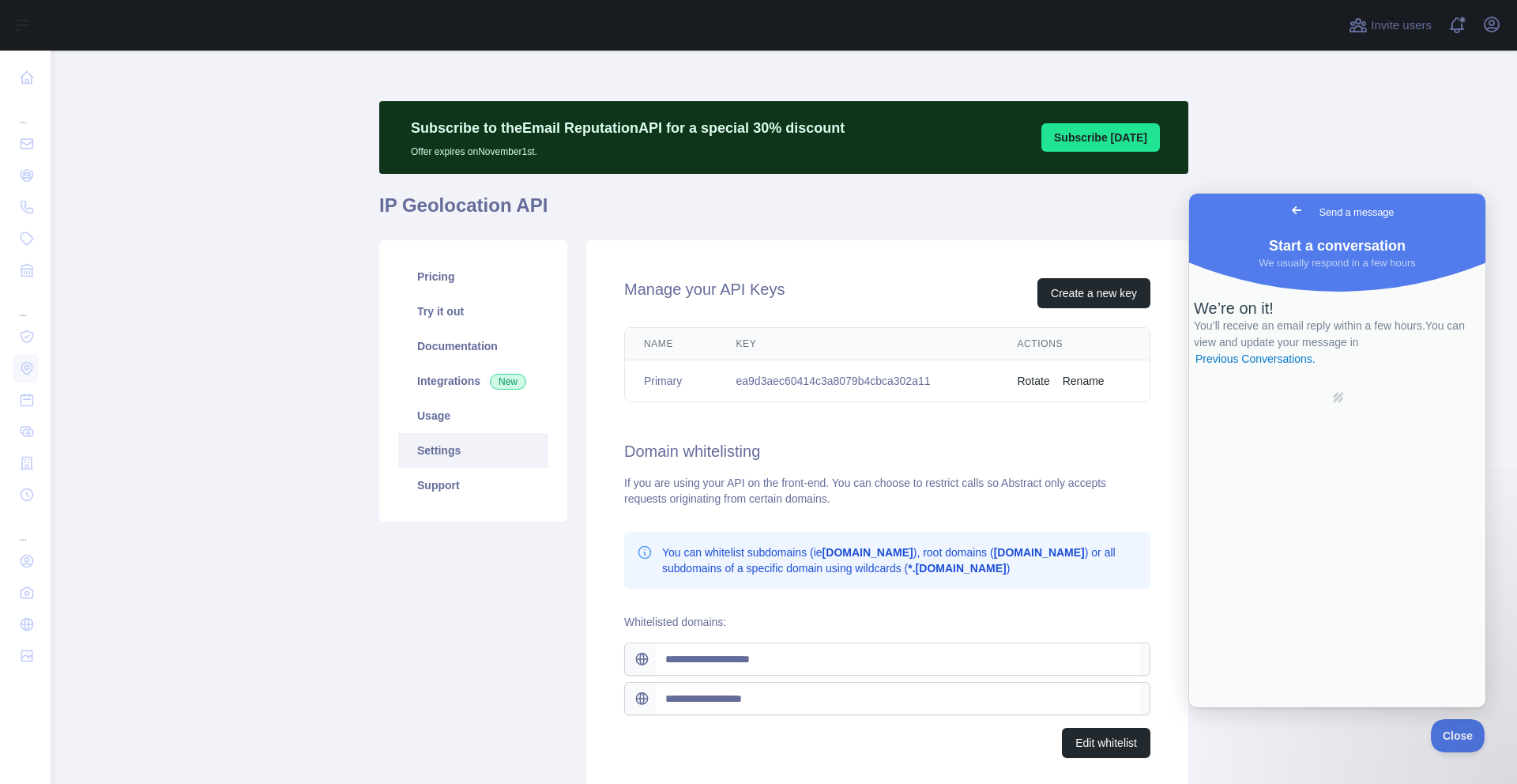
scroll to position [56, 0]
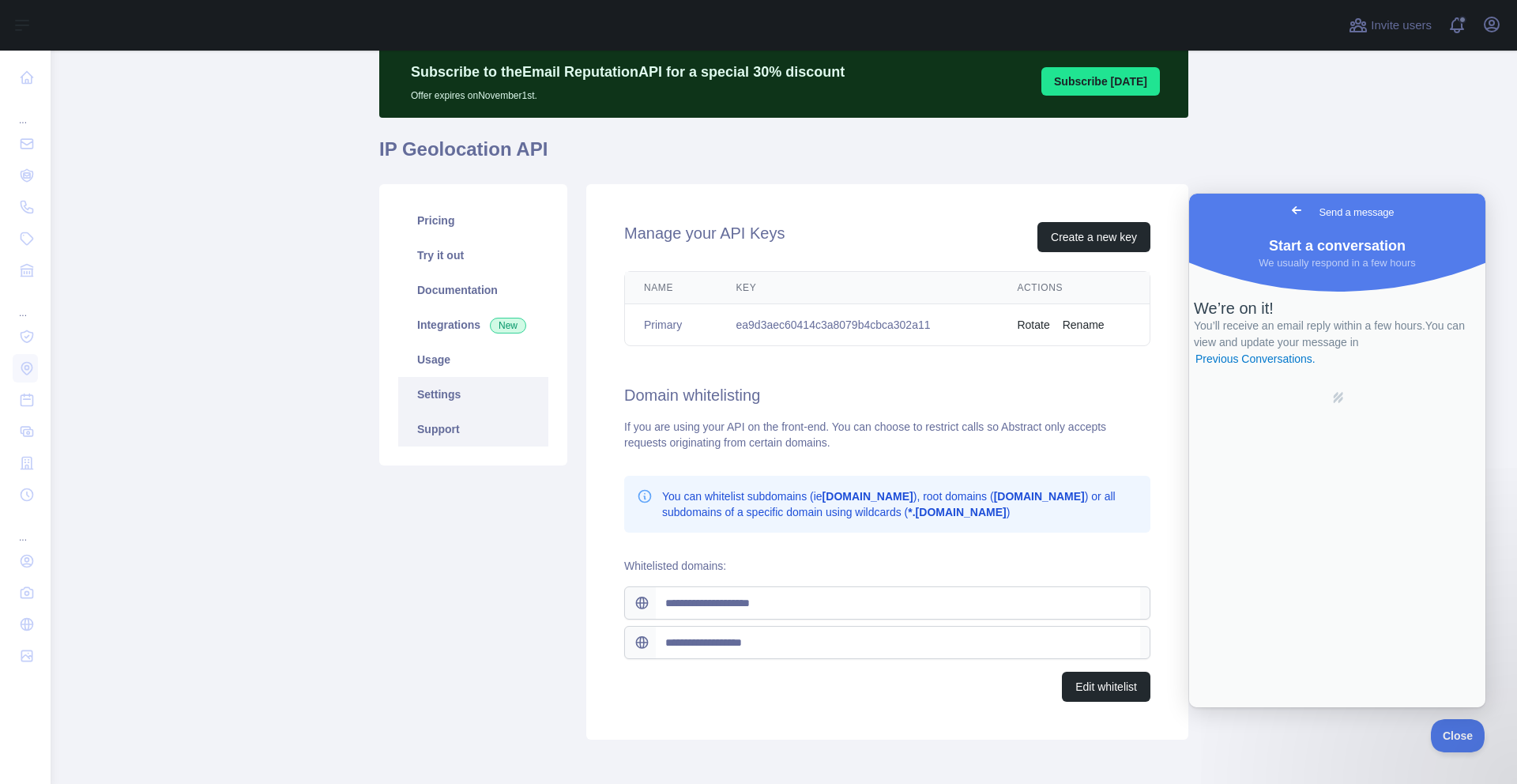
click at [426, 428] on link "Support" at bounding box center [474, 429] width 150 height 34
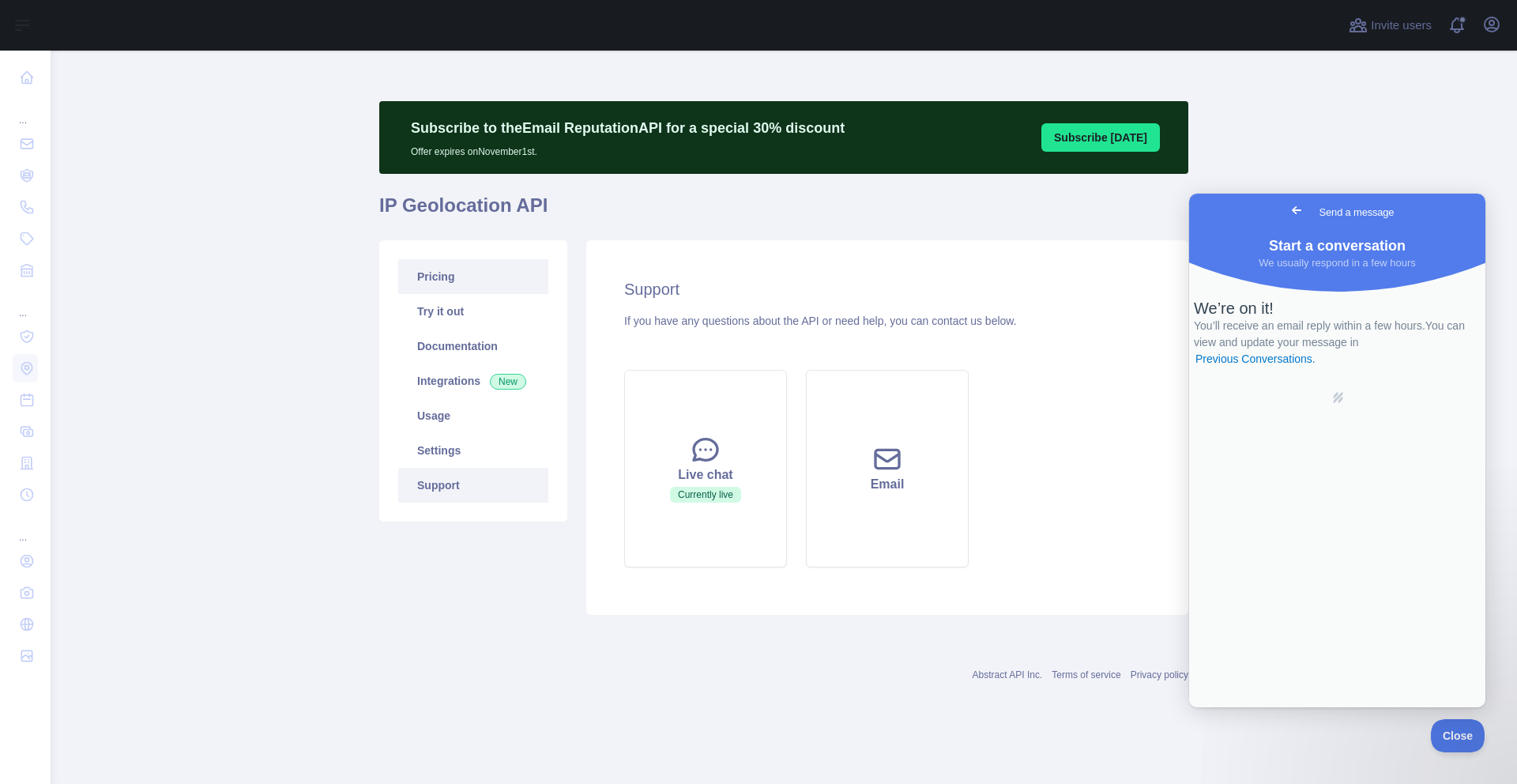
click at [434, 273] on link "Pricing" at bounding box center [474, 276] width 150 height 34
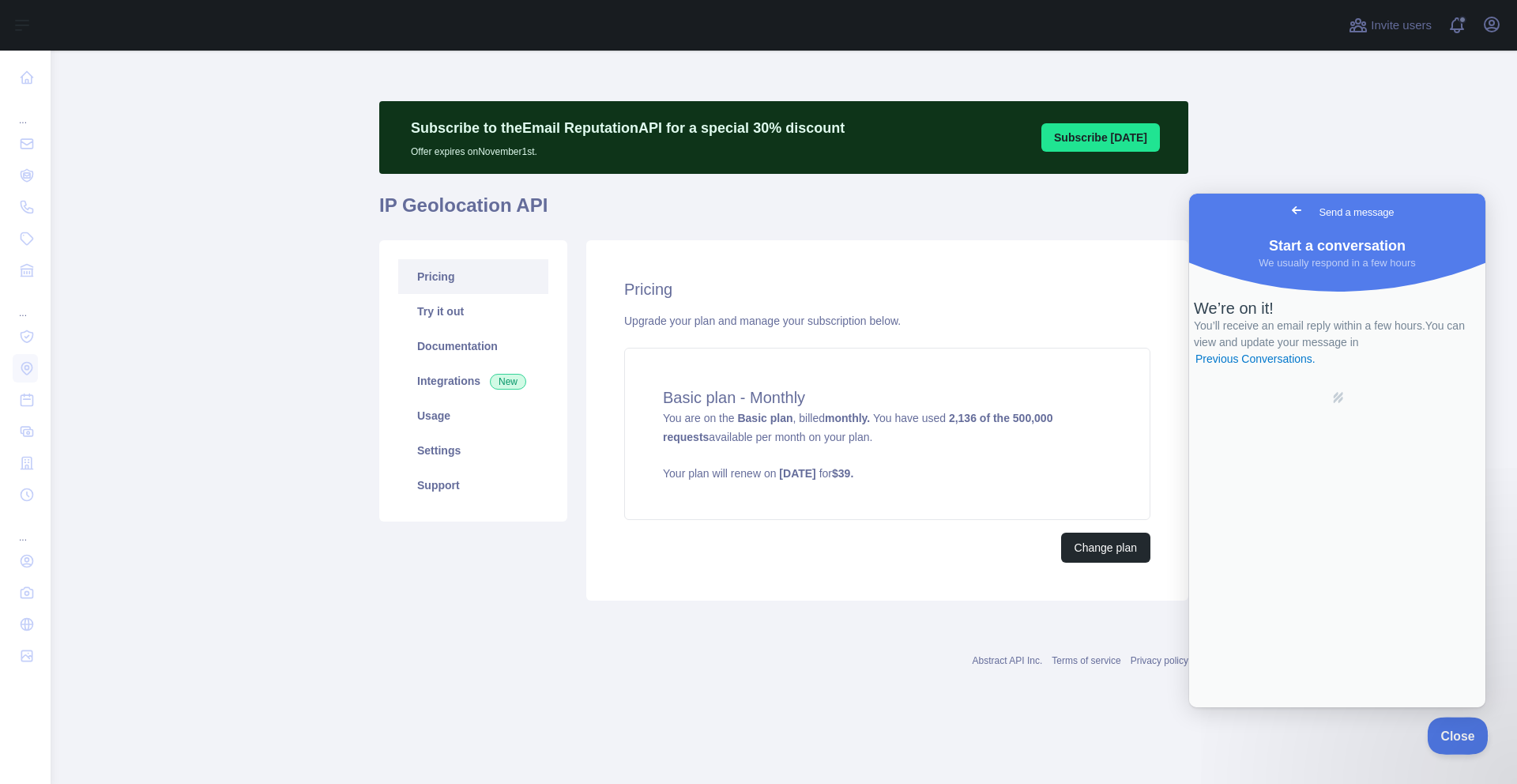
click at [1456, 735] on span "Close" at bounding box center [1454, 734] width 54 height 11
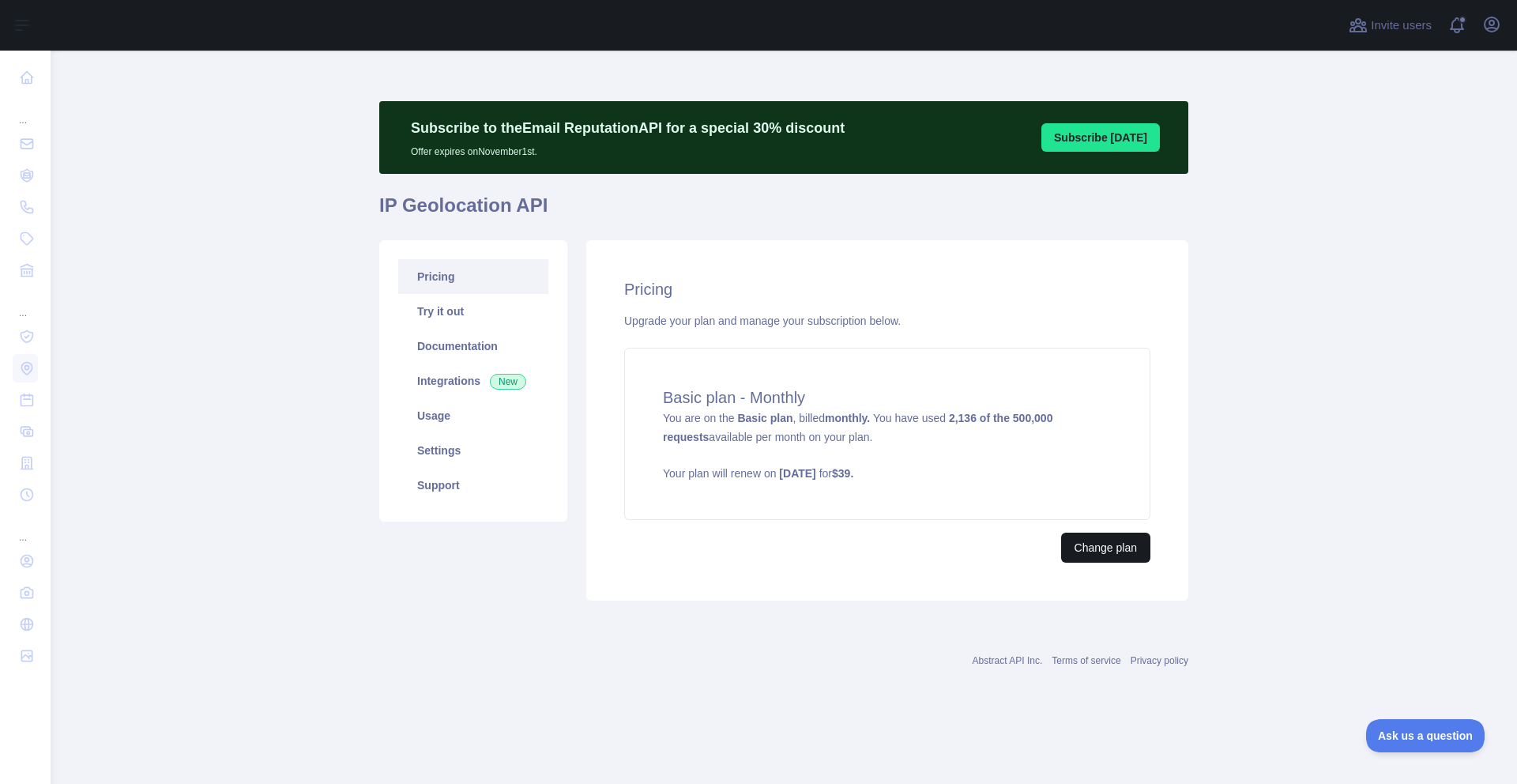
click at [1106, 541] on button "Change plan" at bounding box center [1107, 548] width 90 height 30
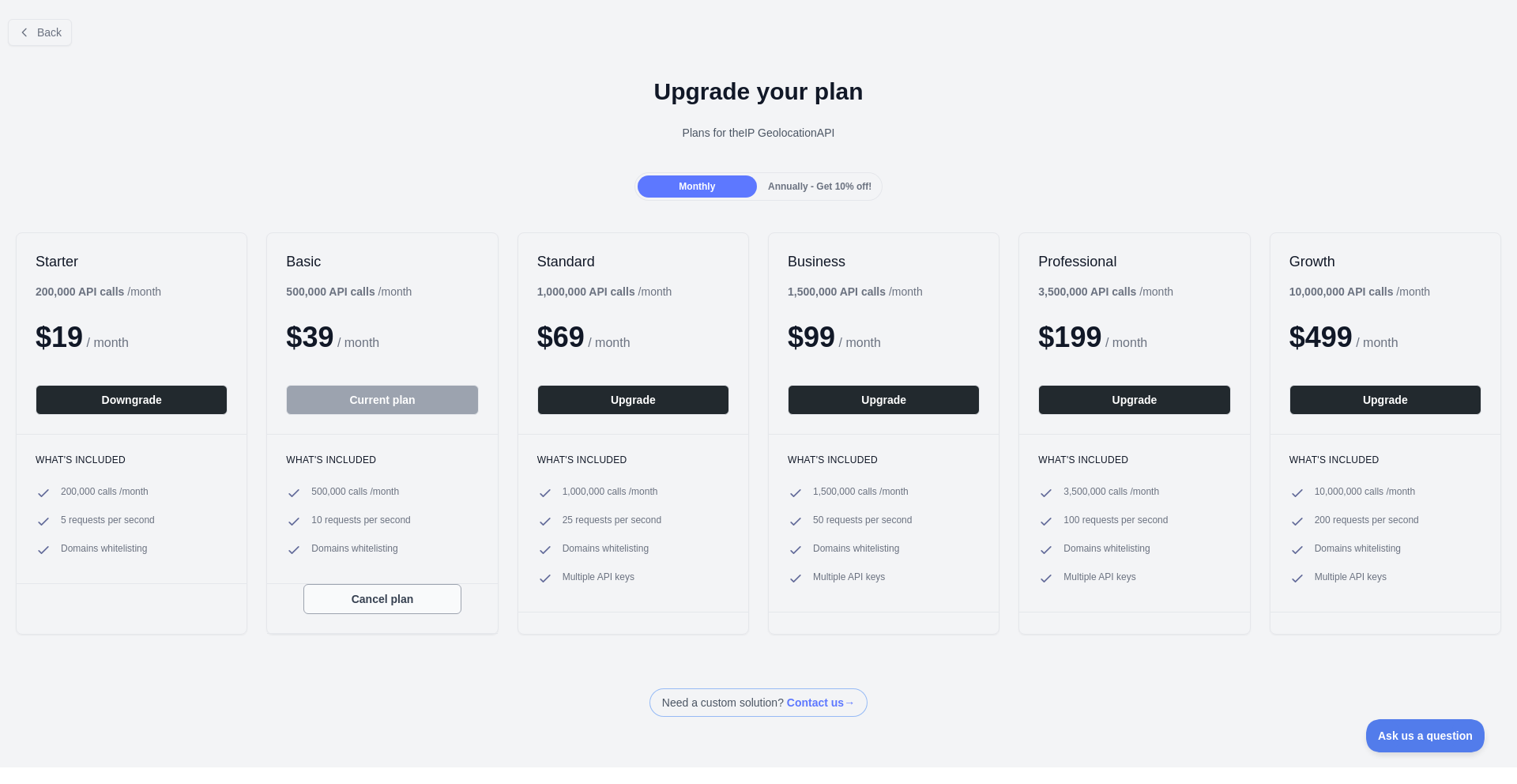
click at [360, 593] on button "Cancel plan" at bounding box center [382, 599] width 158 height 30
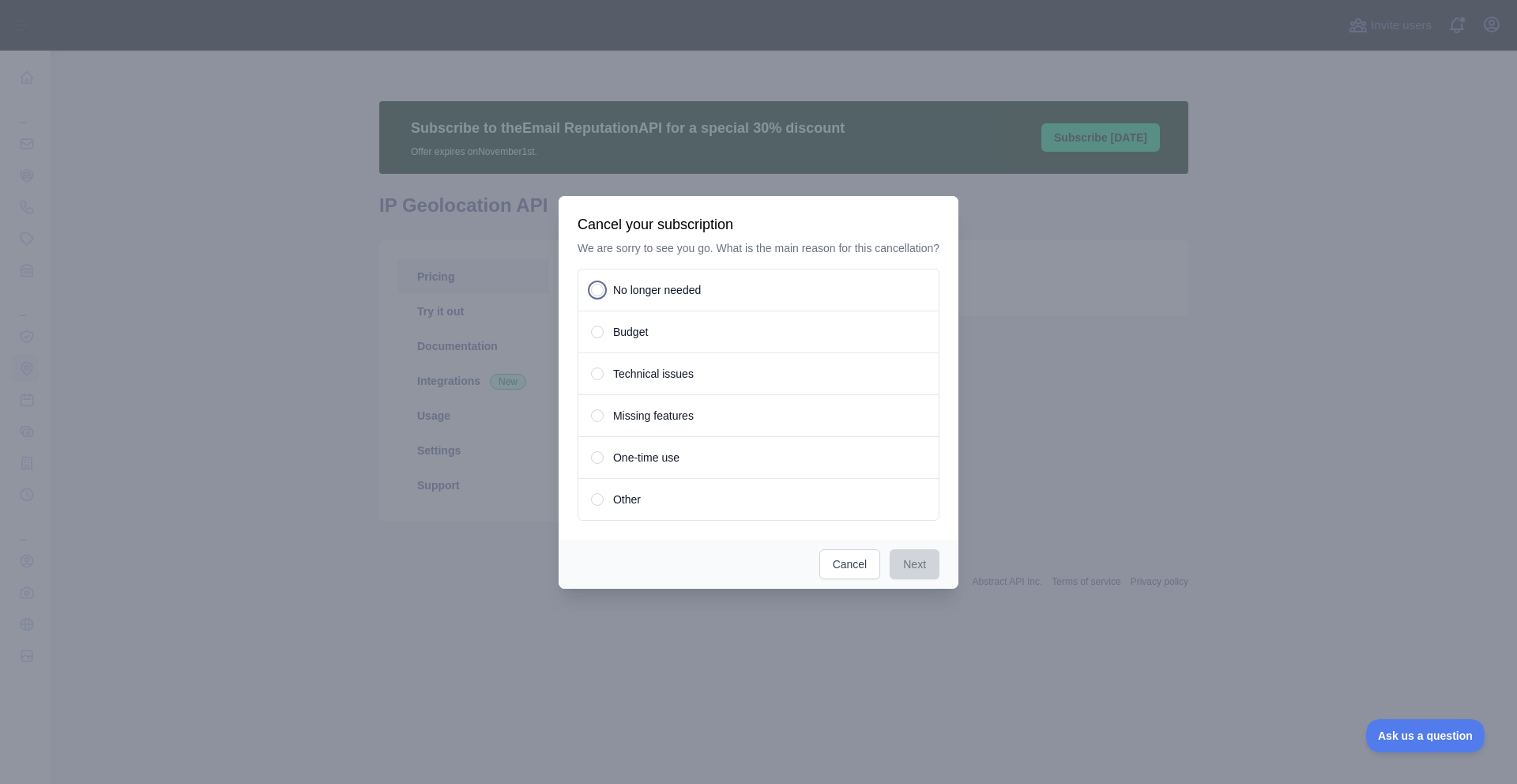
click at [666, 294] on span "No longer needed" at bounding box center [657, 290] width 88 height 16
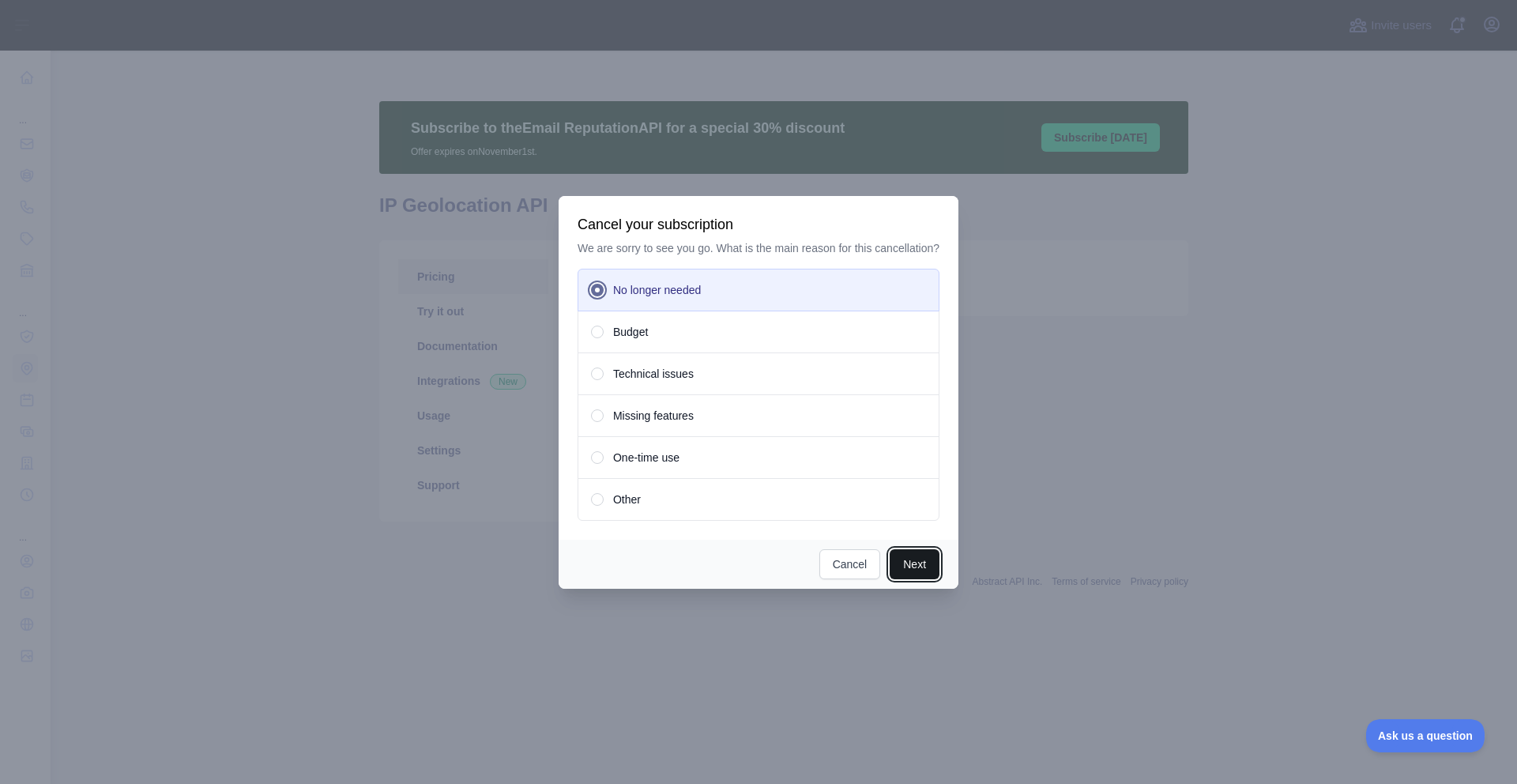
click at [911, 566] on button "Next" at bounding box center [915, 564] width 50 height 30
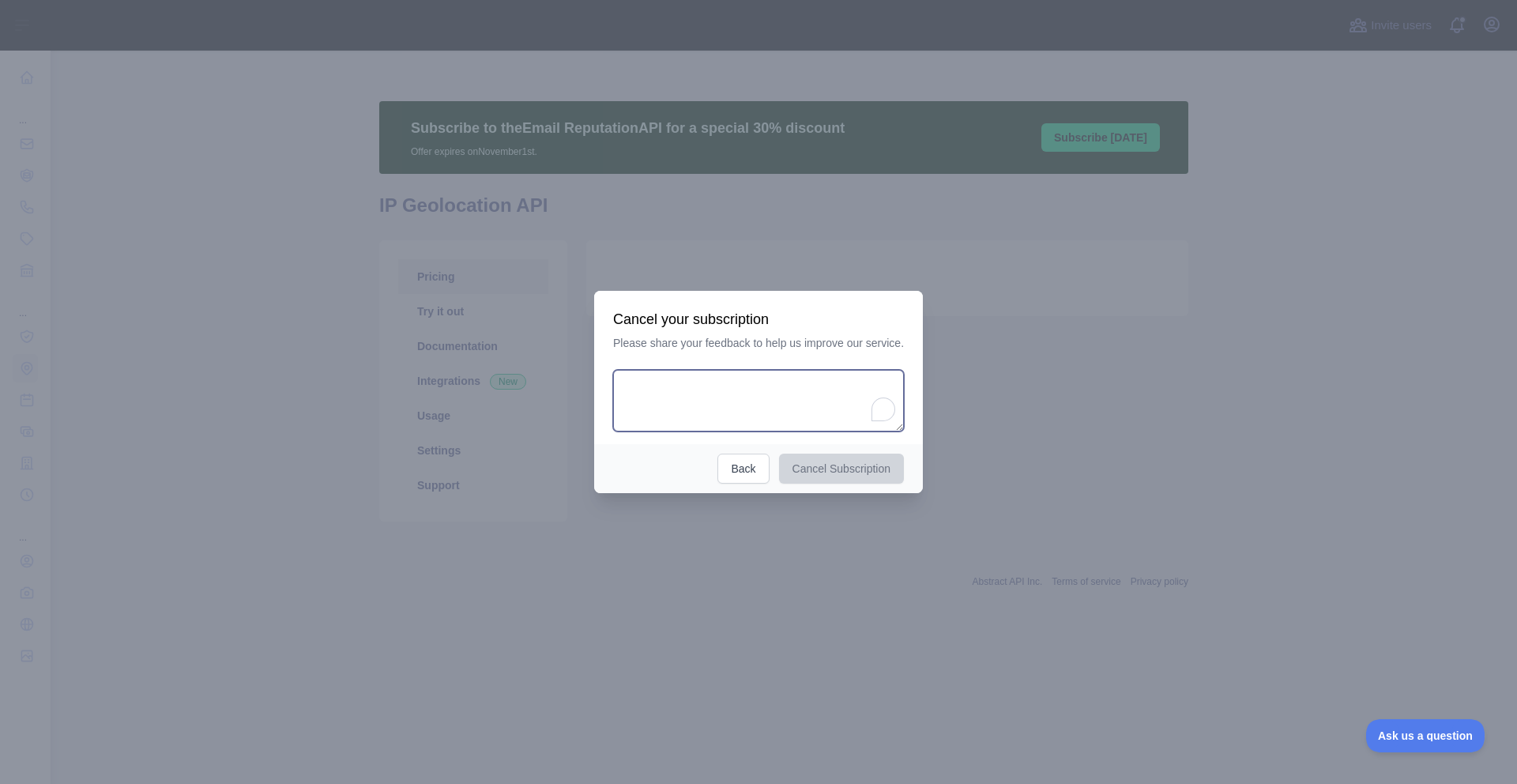
click at [716, 400] on textarea "To enrich screen reader interactions, please activate Accessibility in Grammarl…" at bounding box center [758, 400] width 290 height 62
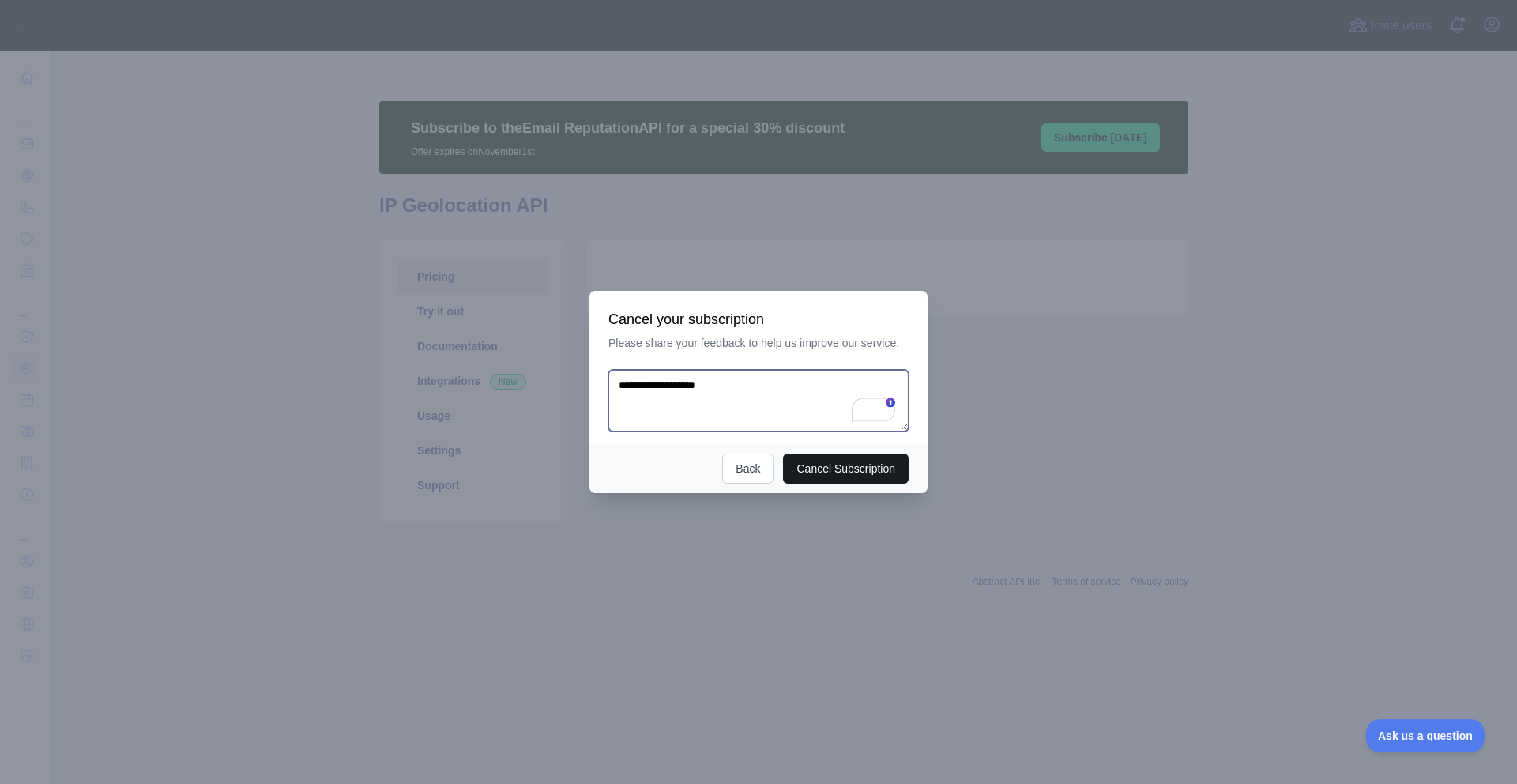
type textarea "**********"
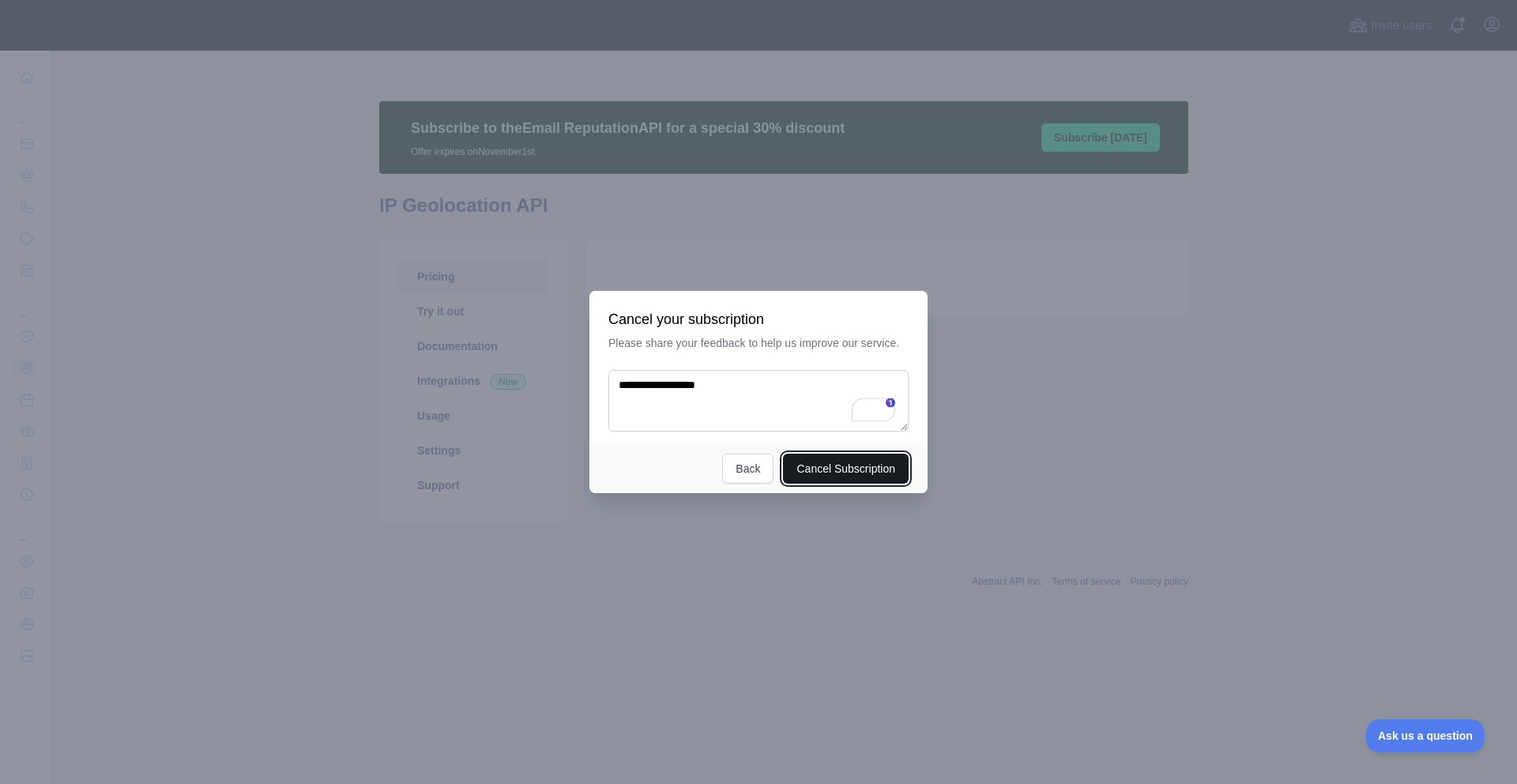
click at [848, 472] on button "Cancel Subscription" at bounding box center [846, 469] width 126 height 30
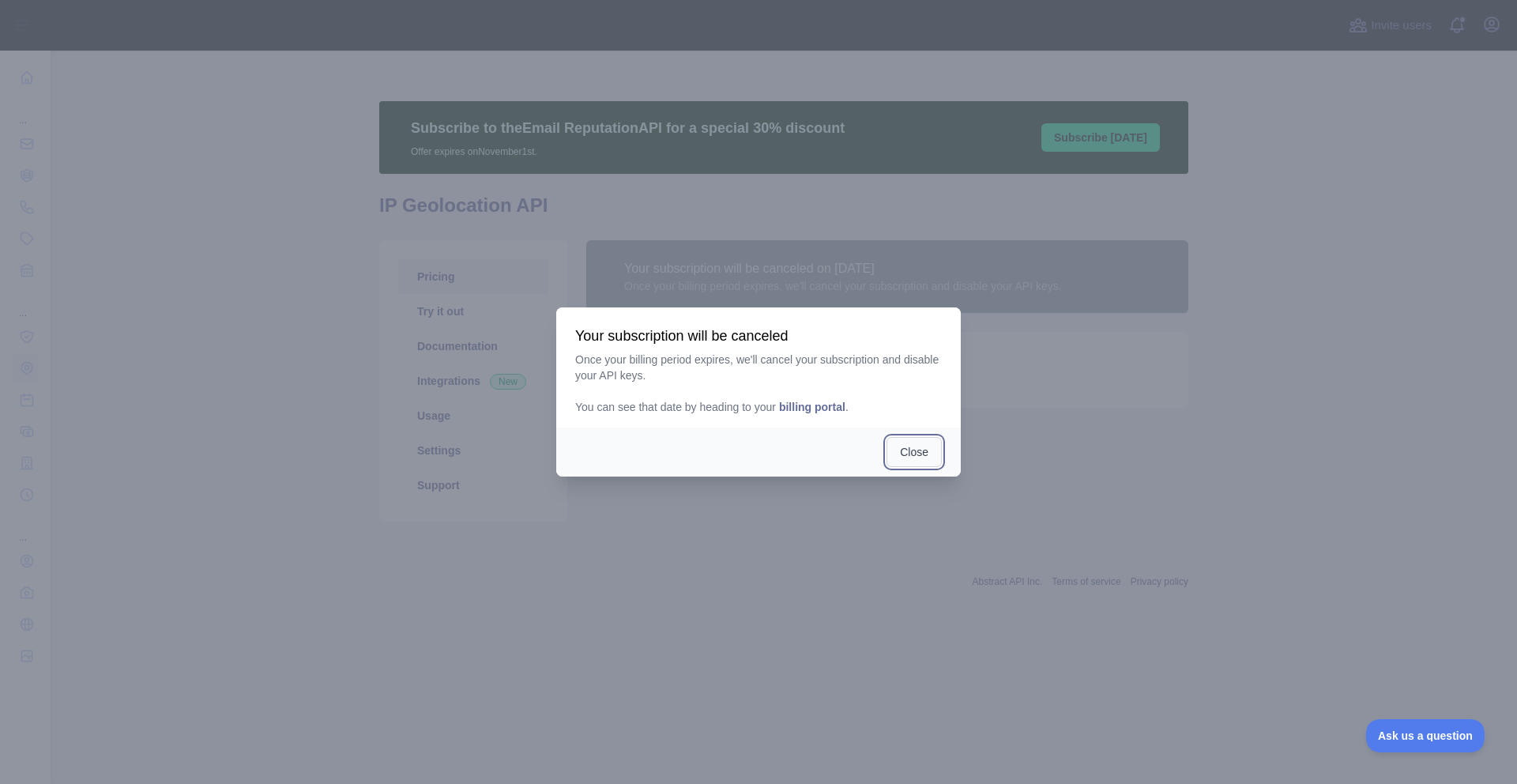
click at [919, 458] on button "Close" at bounding box center [914, 452] width 55 height 30
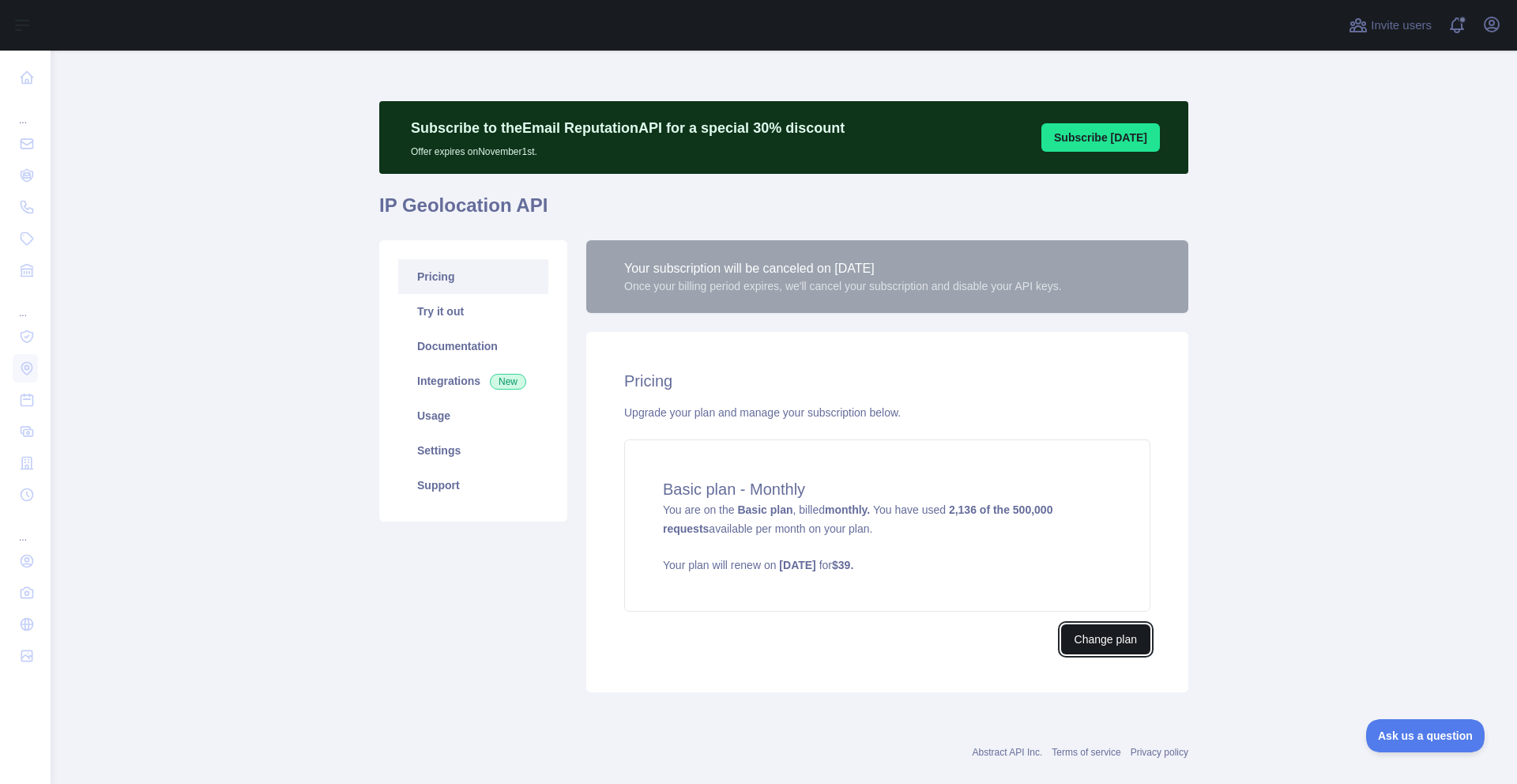
click at [1095, 642] on button "Change plan" at bounding box center [1107, 639] width 90 height 30
